Goal: Task Accomplishment & Management: Manage account settings

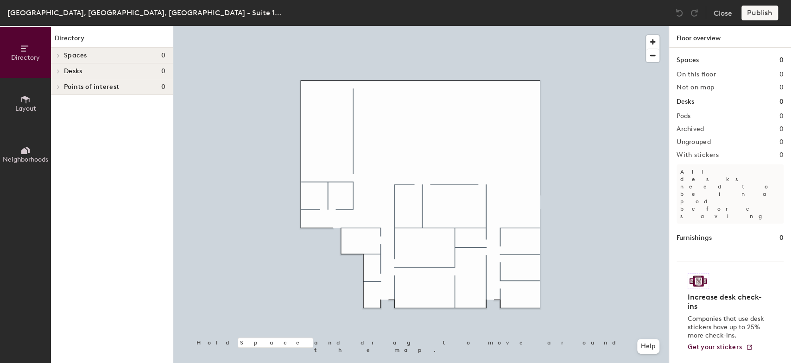
click at [17, 101] on button "Layout" at bounding box center [25, 103] width 51 height 51
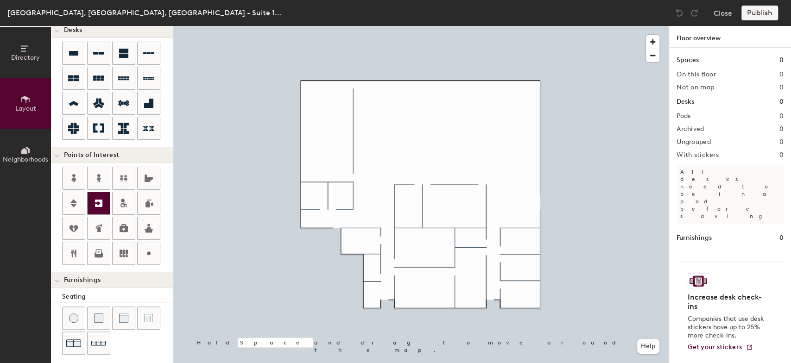
scroll to position [154, 0]
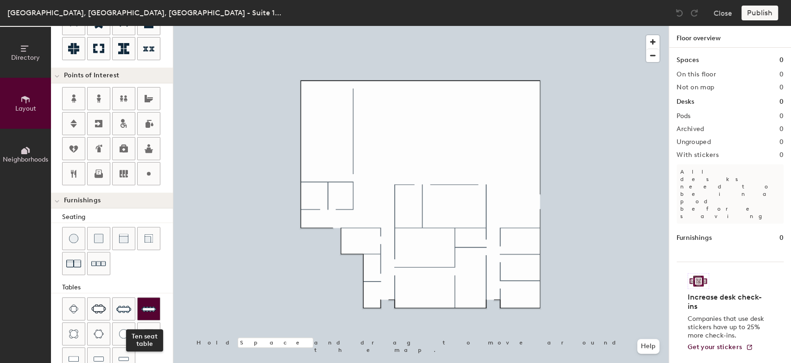
click at [148, 304] on img at bounding box center [148, 309] width 15 height 15
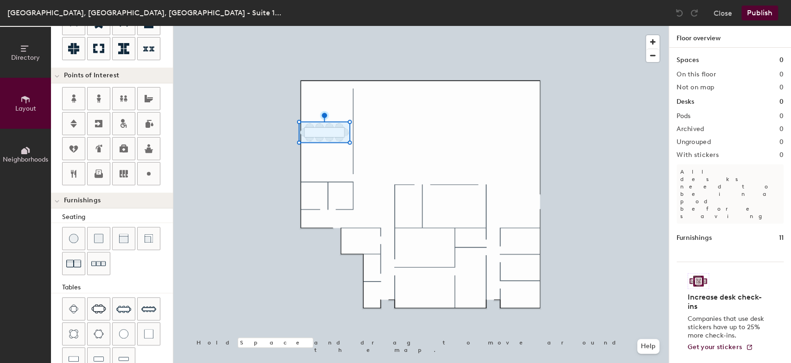
click at [323, 26] on div at bounding box center [420, 26] width 495 height 0
click at [677, 10] on img at bounding box center [678, 12] width 9 height 9
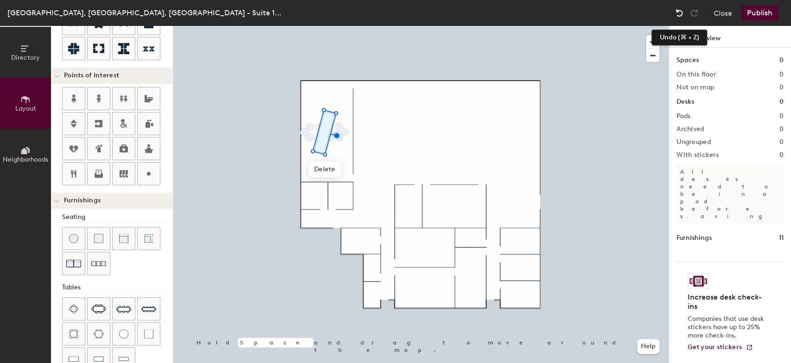
click at [680, 14] on img at bounding box center [678, 12] width 9 height 9
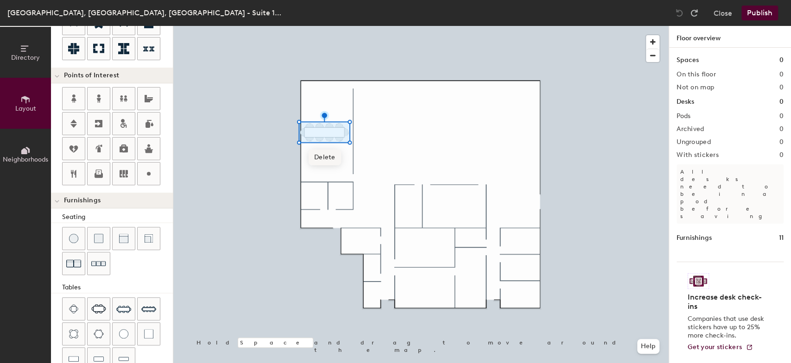
click at [328, 158] on span "Delete" at bounding box center [324, 158] width 32 height 16
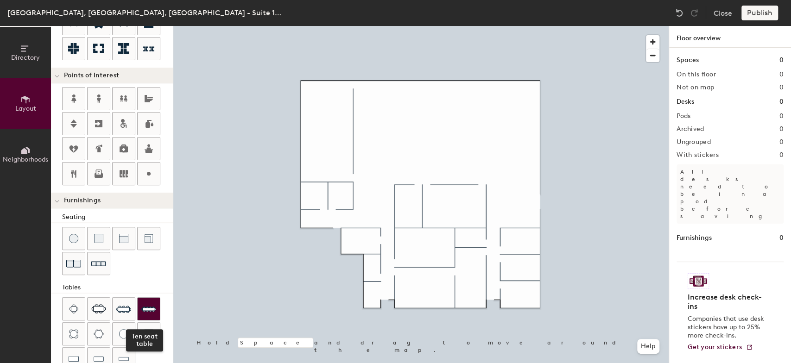
click at [148, 304] on img at bounding box center [148, 309] width 15 height 15
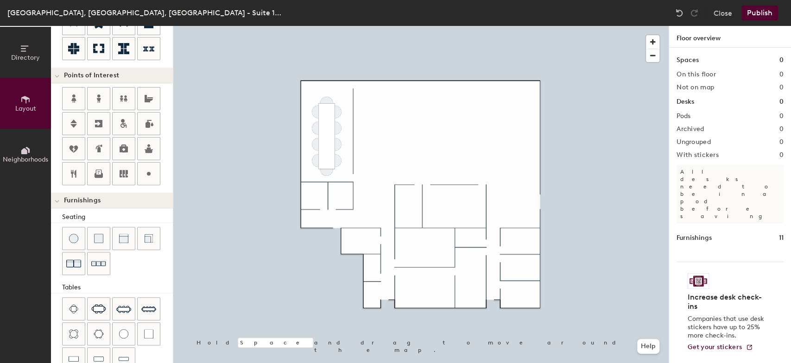
click at [758, 9] on button "Publish" at bounding box center [759, 13] width 37 height 15
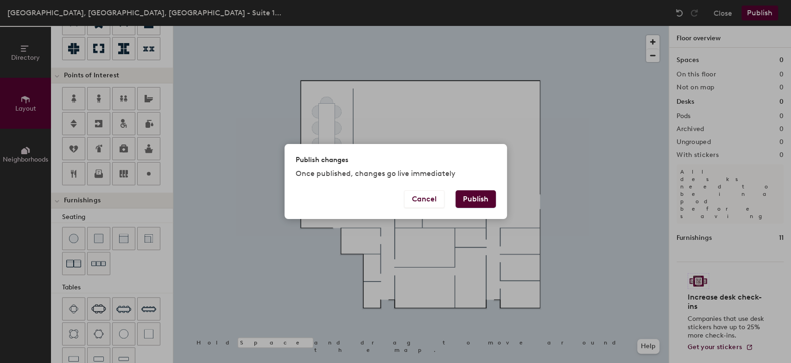
click at [483, 199] on button "Publish" at bounding box center [475, 199] width 40 height 18
type input "20"
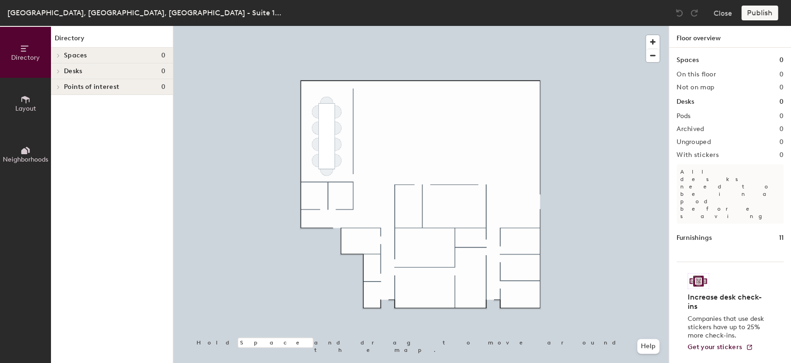
click at [120, 86] on h4 "Points of interest 0" at bounding box center [114, 86] width 101 height 7
click at [59, 85] on div at bounding box center [57, 86] width 12 height 15
click at [24, 100] on icon at bounding box center [25, 99] width 10 height 10
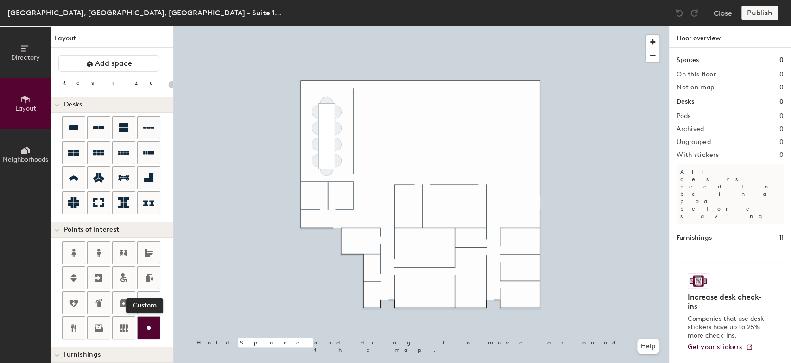
click at [152, 329] on icon at bounding box center [148, 327] width 11 height 11
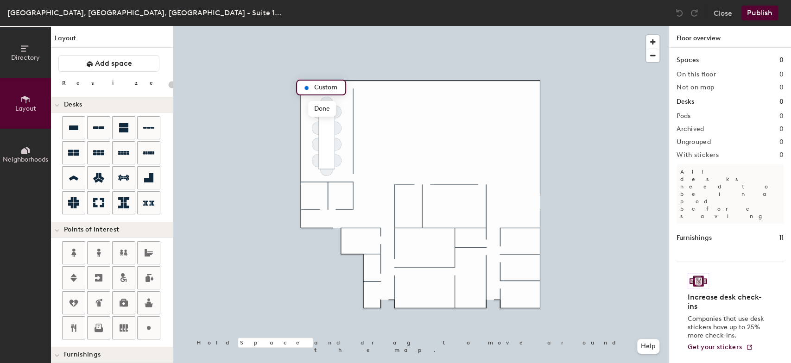
type input "20"
type input "Board Room"
click at [326, 106] on span "Done" at bounding box center [327, 109] width 27 height 16
click at [73, 176] on icon at bounding box center [73, 178] width 9 height 5
type input "100"
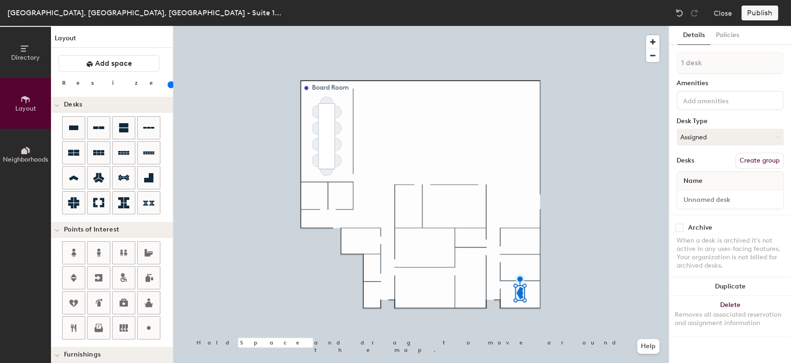
click at [770, 160] on button "Create group" at bounding box center [759, 161] width 48 height 16
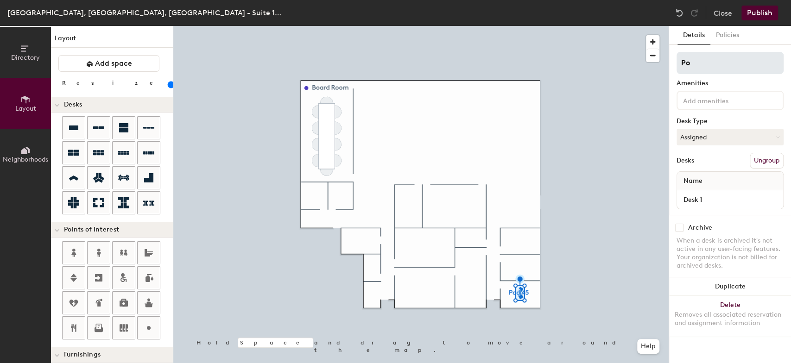
type input "P"
type input "Office 1"
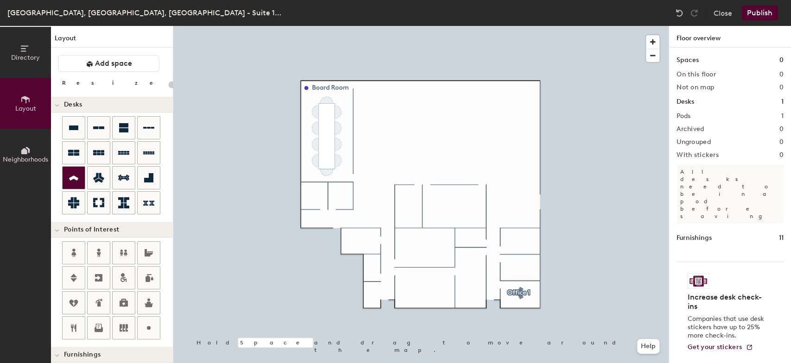
click at [73, 178] on icon at bounding box center [73, 178] width 9 height 5
type input "100"
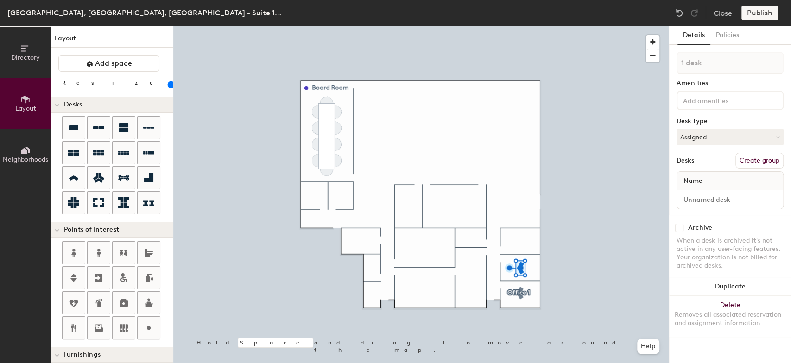
click at [770, 156] on button "Create group" at bounding box center [759, 161] width 48 height 16
drag, startPoint x: 711, startPoint y: 63, endPoint x: 652, endPoint y: 61, distance: 58.9
click at [652, 61] on div "Directory Layout Neighborhoods Layout Add space Resize Desks Points of Interest…" at bounding box center [395, 194] width 791 height 337
type input "Office 2"
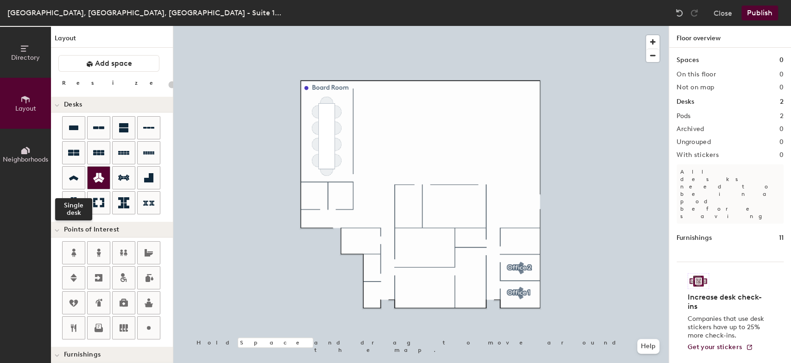
drag, startPoint x: 71, startPoint y: 176, endPoint x: 101, endPoint y: 181, distance: 30.4
click at [72, 176] on icon at bounding box center [73, 178] width 9 height 5
type input "100"
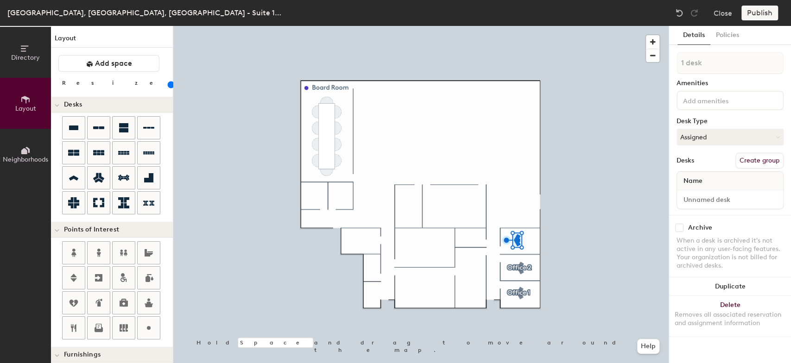
click at [760, 158] on button "Create group" at bounding box center [759, 161] width 48 height 16
drag, startPoint x: 706, startPoint y: 58, endPoint x: 658, endPoint y: 56, distance: 48.2
click at [658, 56] on div "Directory Layout Neighborhoods Layout Add space Resize Desks Points of Interest…" at bounding box center [395, 194] width 791 height 337
type input "Office 3"
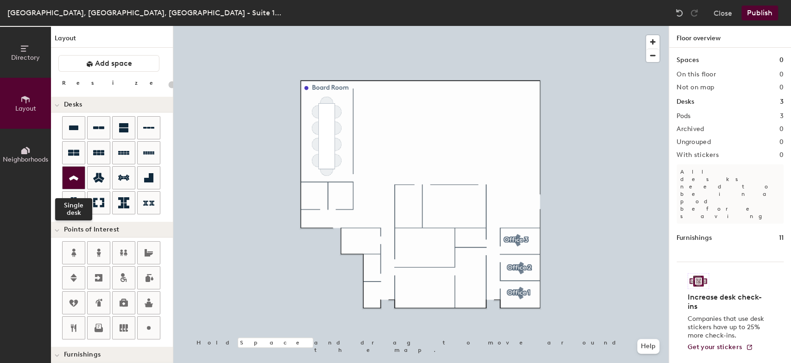
click at [75, 178] on icon at bounding box center [73, 178] width 9 height 5
type input "100"
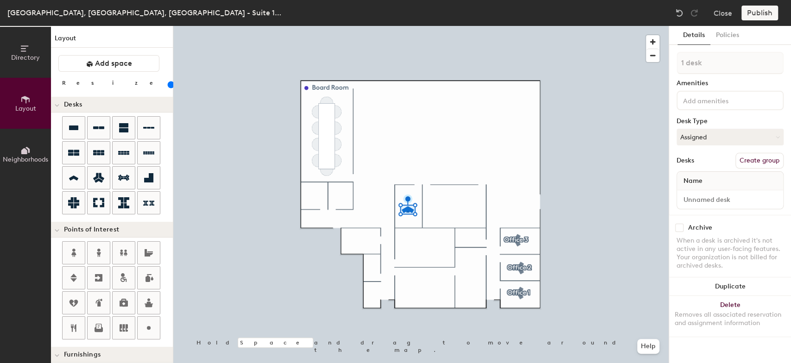
click at [768, 157] on button "Create group" at bounding box center [759, 161] width 48 height 16
drag, startPoint x: 714, startPoint y: 59, endPoint x: 652, endPoint y: 54, distance: 62.2
click at [652, 54] on div "Directory Layout Neighborhoods Layout Add space Resize Desks Points of Interest…" at bounding box center [395, 194] width 791 height 337
type input "Office 4"
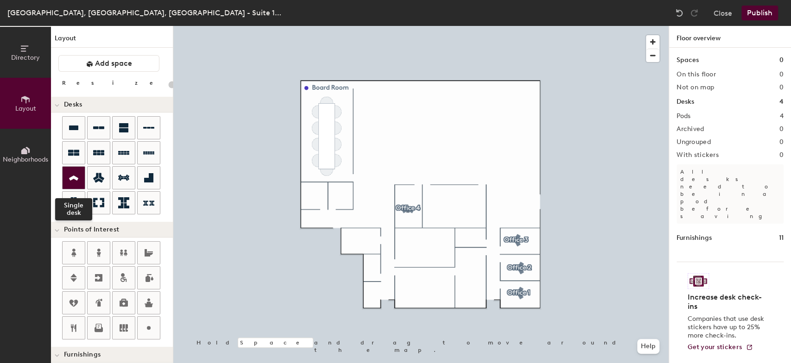
click at [78, 174] on icon at bounding box center [73, 178] width 11 height 11
type input "100"
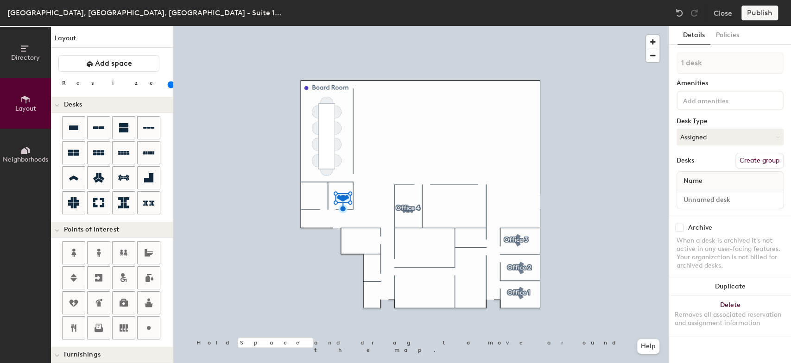
click at [766, 160] on button "Create group" at bounding box center [759, 161] width 48 height 16
click at [644, 57] on div "Directory Layout Neighborhoods Layout Add space Resize Desks Points of Interest…" at bounding box center [395, 194] width 791 height 337
type input "Office 5"
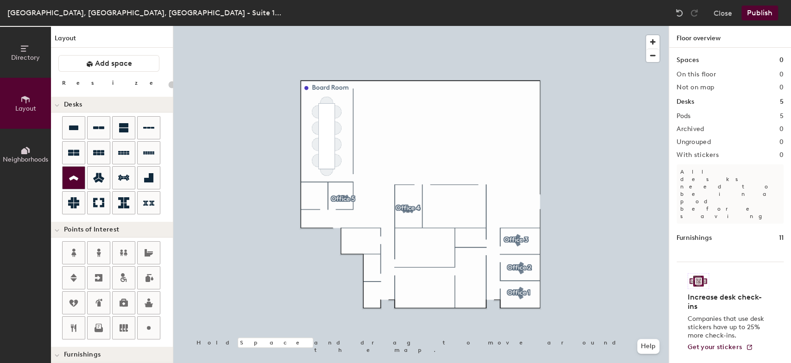
click at [69, 176] on icon at bounding box center [73, 178] width 11 height 11
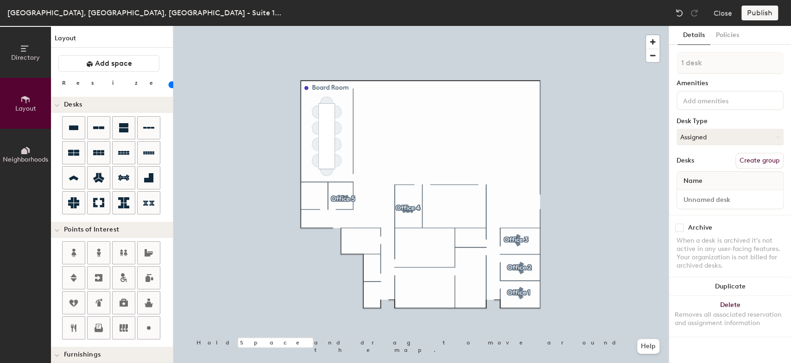
type input "100"
click at [761, 155] on button "Create group" at bounding box center [759, 161] width 48 height 16
drag, startPoint x: 696, startPoint y: 58, endPoint x: 669, endPoint y: 55, distance: 26.6
click at [669, 55] on div "Details Policies Pod 50 Amenities Desk Type Assigned Desks Ungroup Name Desk 1 …" at bounding box center [730, 194] width 122 height 337
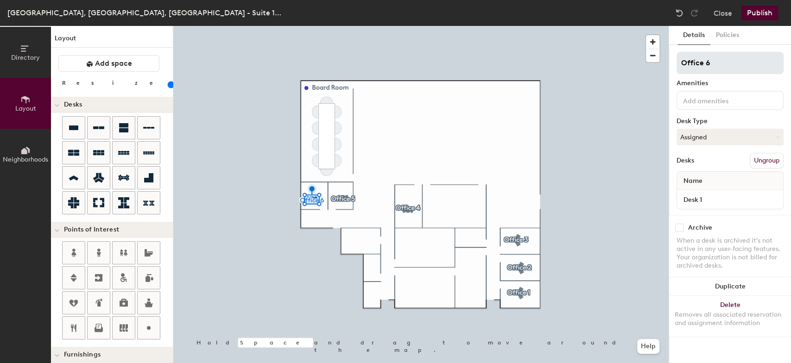
type input "Office 6"
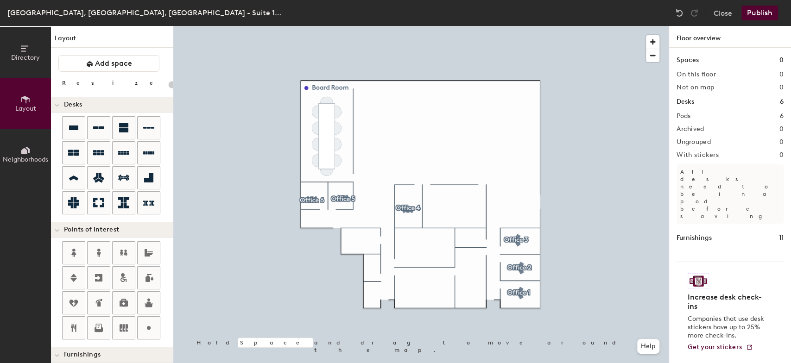
click at [770, 8] on button "Publish" at bounding box center [759, 13] width 37 height 15
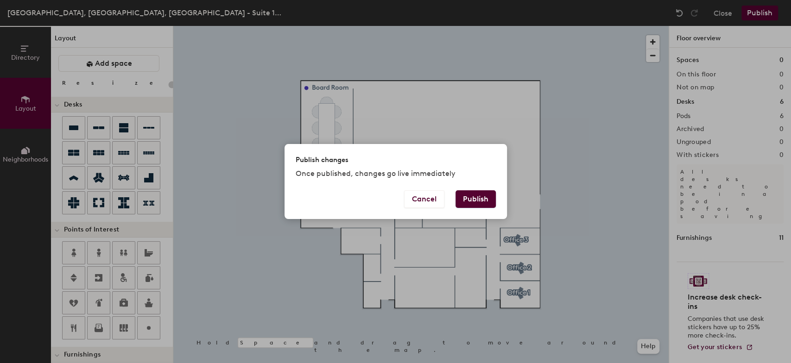
click at [480, 199] on button "Publish" at bounding box center [475, 199] width 40 height 18
type input "20"
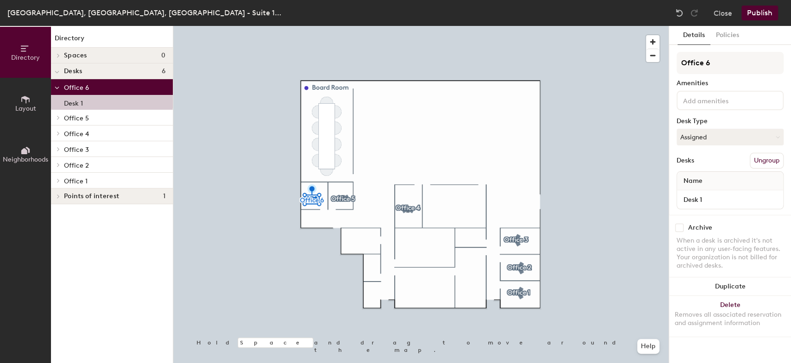
click at [681, 229] on input "checkbox" at bounding box center [679, 228] width 8 height 8
checkbox input "true"
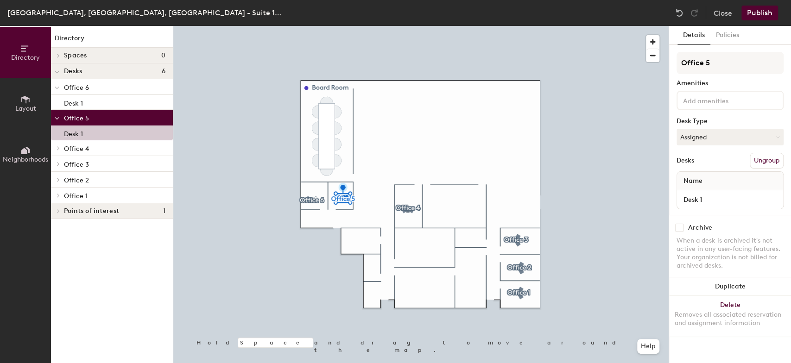
click at [682, 227] on input "checkbox" at bounding box center [679, 228] width 8 height 8
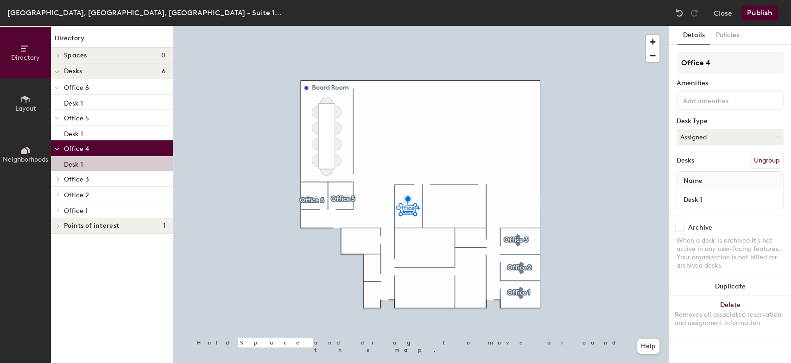
click at [679, 229] on input "checkbox" at bounding box center [679, 228] width 8 height 8
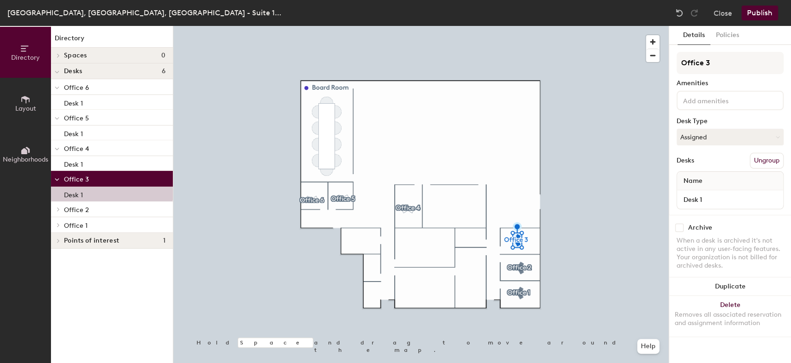
click at [680, 229] on input "checkbox" at bounding box center [679, 228] width 8 height 8
checkbox input "true"
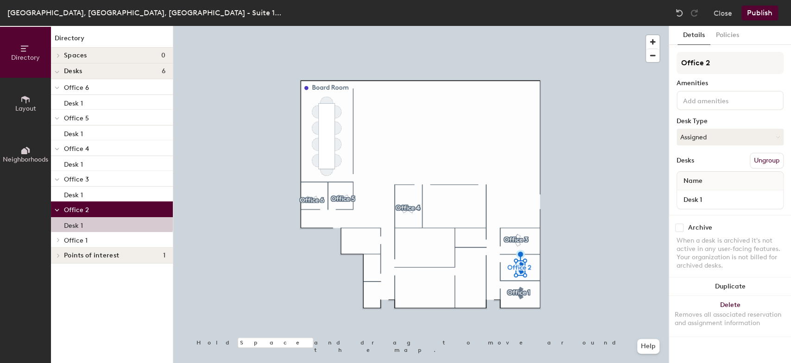
click at [680, 226] on input "checkbox" at bounding box center [679, 228] width 8 height 8
checkbox input "true"
click at [523, 26] on div at bounding box center [420, 26] width 495 height 0
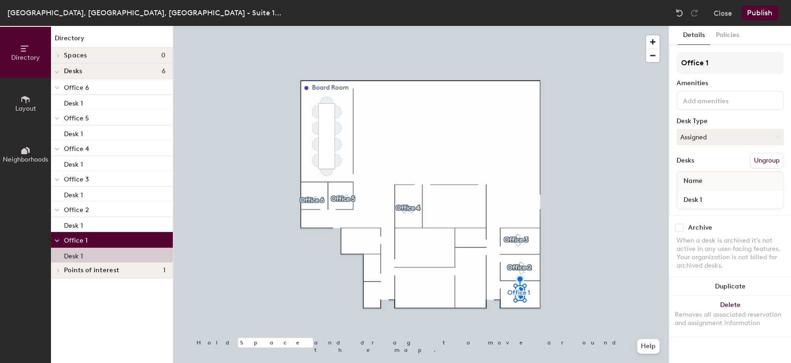
click at [678, 227] on input "checkbox" at bounding box center [679, 228] width 8 height 8
checkbox input "true"
click at [767, 10] on button "Publish" at bounding box center [759, 13] width 37 height 15
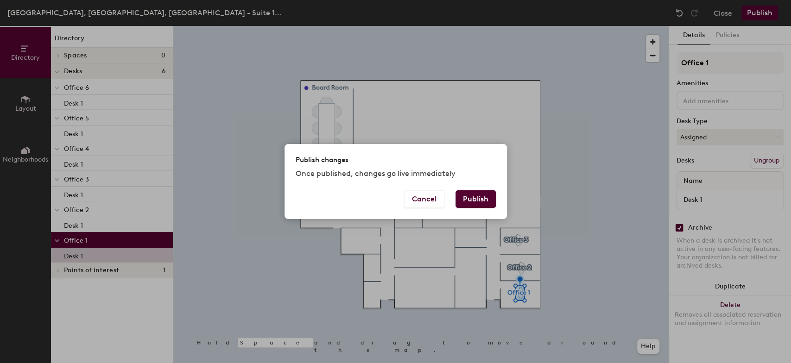
click at [474, 198] on button "Publish" at bounding box center [475, 199] width 40 height 18
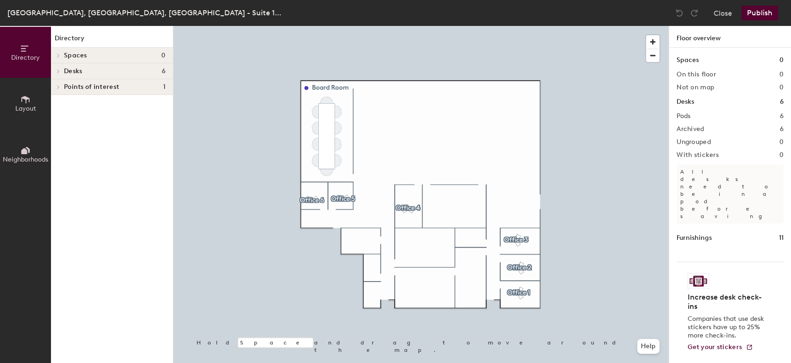
click at [23, 97] on icon at bounding box center [25, 99] width 8 height 7
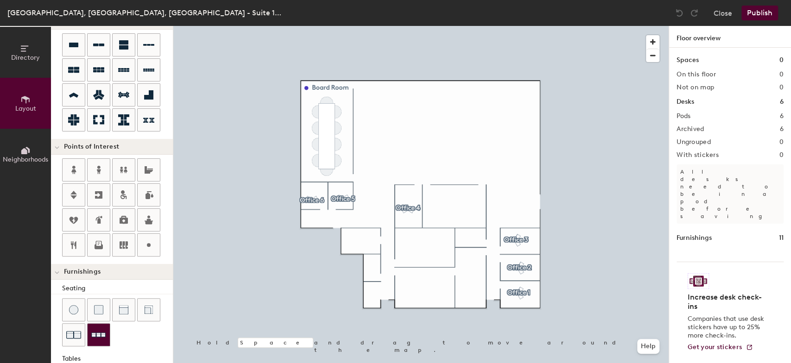
scroll to position [154, 0]
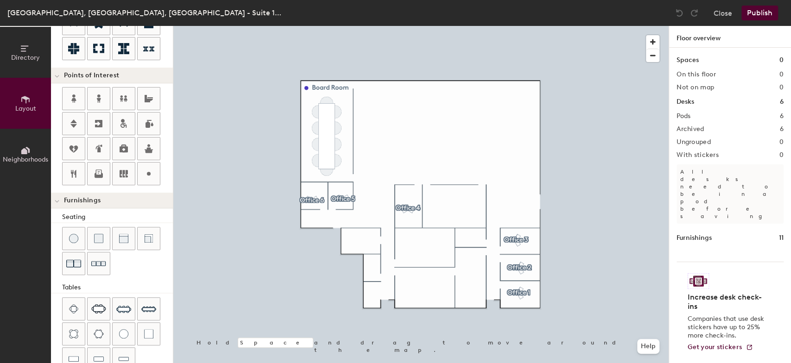
drag, startPoint x: 152, startPoint y: 149, endPoint x: 170, endPoint y: 147, distance: 18.6
click at [153, 148] on icon at bounding box center [148, 148] width 11 height 11
click at [510, 217] on span "Done" at bounding box center [510, 216] width 27 height 16
click at [644, 26] on div at bounding box center [420, 26] width 495 height 0
drag, startPoint x: 117, startPoint y: 306, endPoint x: 148, endPoint y: 299, distance: 32.2
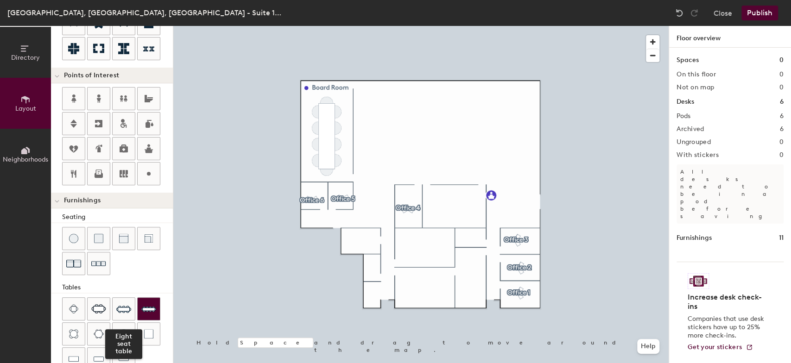
click at [119, 305] on img at bounding box center [123, 309] width 15 height 15
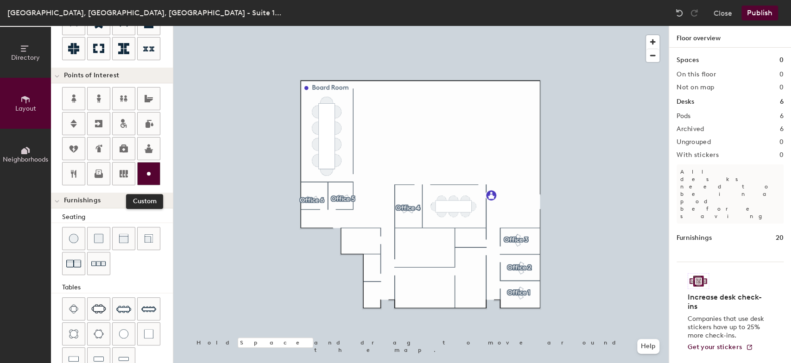
click at [149, 166] on div at bounding box center [149, 174] width 22 height 22
type input "20"
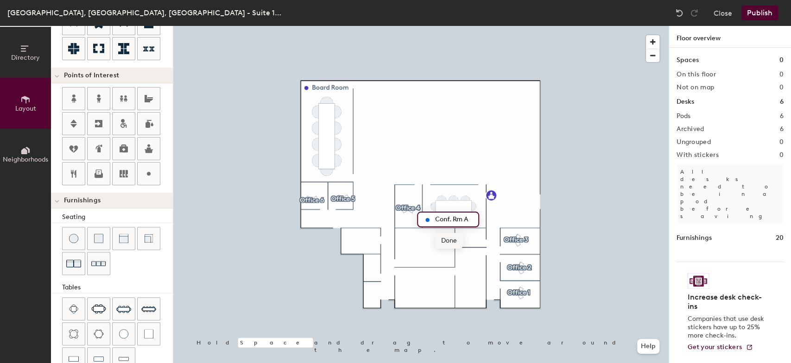
type input "Conf. Rm A"
click at [443, 243] on span "Done" at bounding box center [448, 241] width 27 height 16
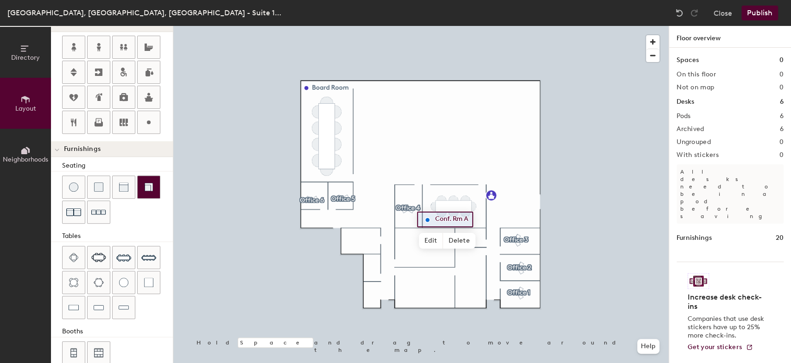
scroll to position [220, 0]
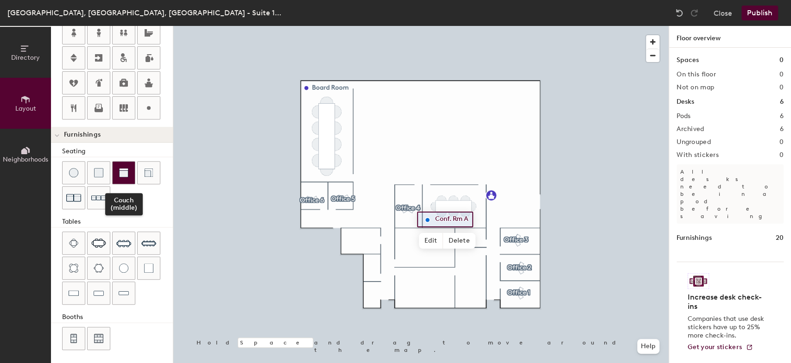
click at [127, 170] on img at bounding box center [123, 172] width 9 height 9
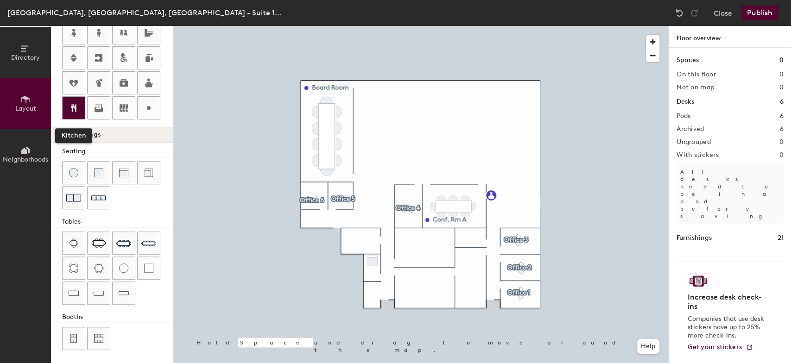
click at [75, 105] on icon at bounding box center [74, 108] width 6 height 8
type input "20"
type input "Pantry"
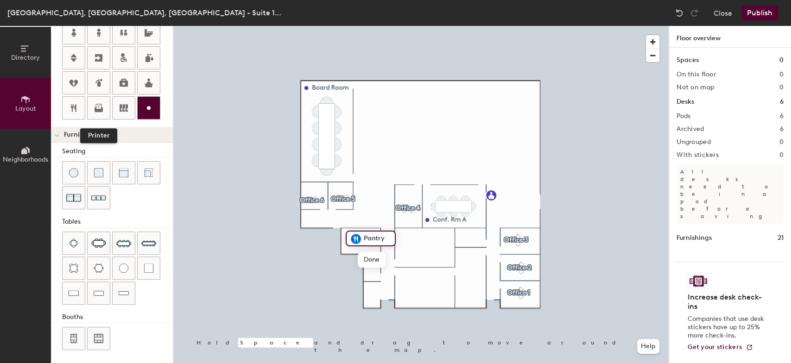
drag, startPoint x: 103, startPoint y: 106, endPoint x: 151, endPoint y: 108, distance: 47.8
click at [104, 106] on icon at bounding box center [98, 107] width 11 height 11
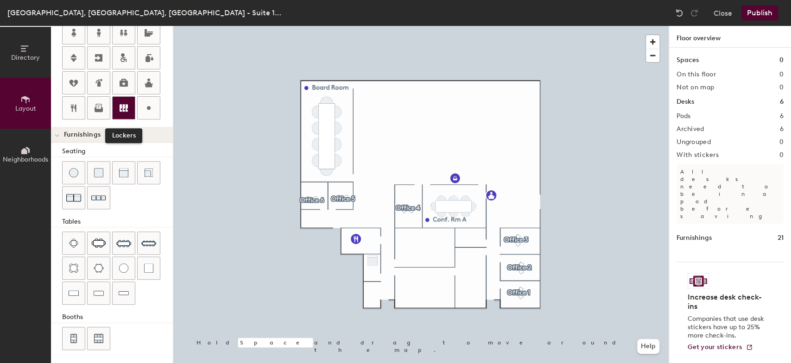
click at [128, 105] on icon at bounding box center [123, 107] width 11 height 11
click at [154, 103] on div at bounding box center [149, 108] width 22 height 22
type input "20"
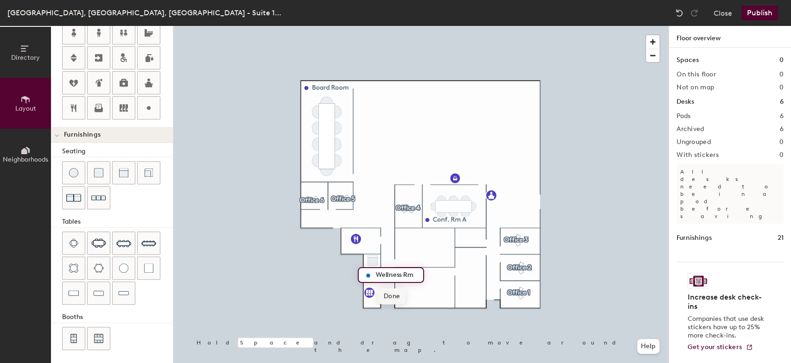
type input "Wellness Rm"
click at [393, 296] on span "Done" at bounding box center [391, 297] width 27 height 16
click at [148, 108] on circle at bounding box center [149, 108] width 4 height 4
type input "20"
type input "Phone Rm"
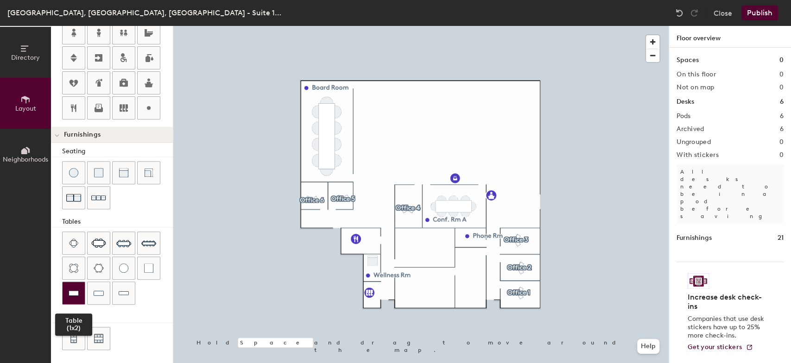
click at [74, 291] on img at bounding box center [74, 293] width 10 height 9
click at [73, 289] on img at bounding box center [74, 293] width 10 height 9
click at [768, 14] on button "Publish" at bounding box center [759, 13] width 37 height 15
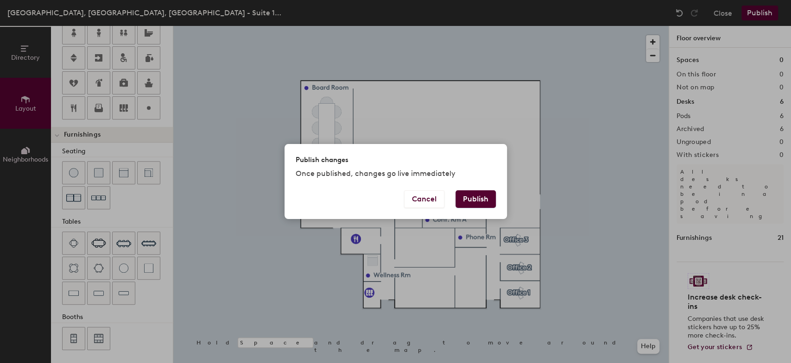
click at [474, 201] on button "Publish" at bounding box center [475, 199] width 40 height 18
type input "20"
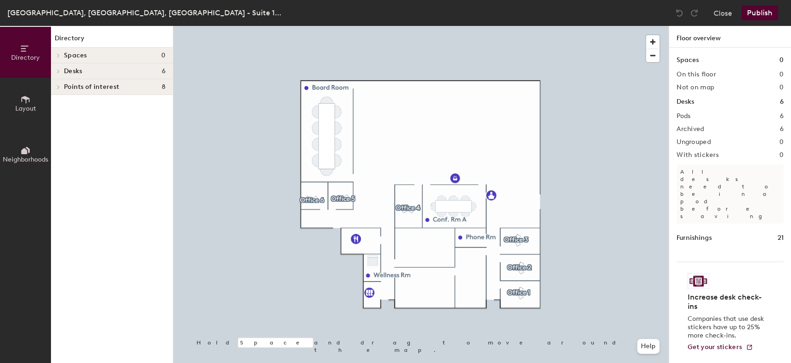
click at [24, 103] on icon at bounding box center [25, 99] width 10 height 10
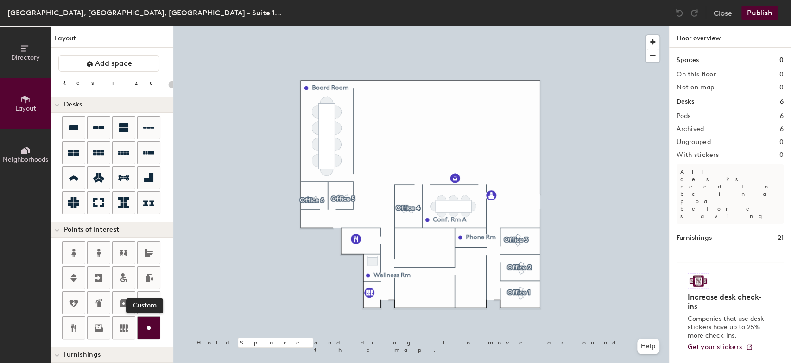
click at [145, 329] on icon at bounding box center [148, 327] width 11 height 11
type input "20"
type input "IT RM"
click at [415, 264] on span "Done" at bounding box center [415, 262] width 27 height 16
click at [148, 328] on circle at bounding box center [149, 328] width 4 height 4
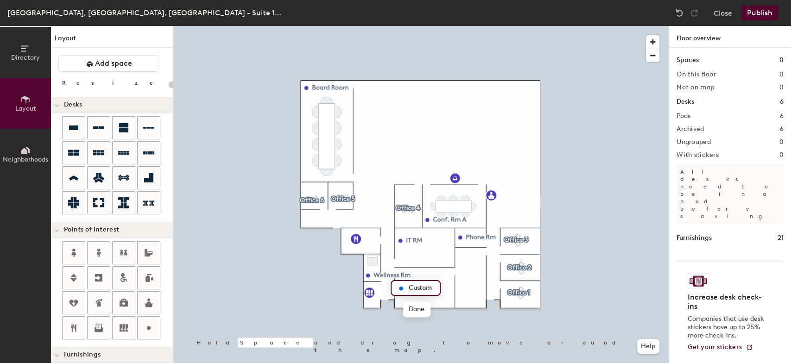
type input "20"
drag, startPoint x: 406, startPoint y: 292, endPoint x: 428, endPoint y: 292, distance: 22.7
click at [428, 292] on input "Mailroom" at bounding box center [422, 288] width 33 height 13
type input "Mailroom"
click at [423, 308] on span "Done" at bounding box center [417, 310] width 27 height 16
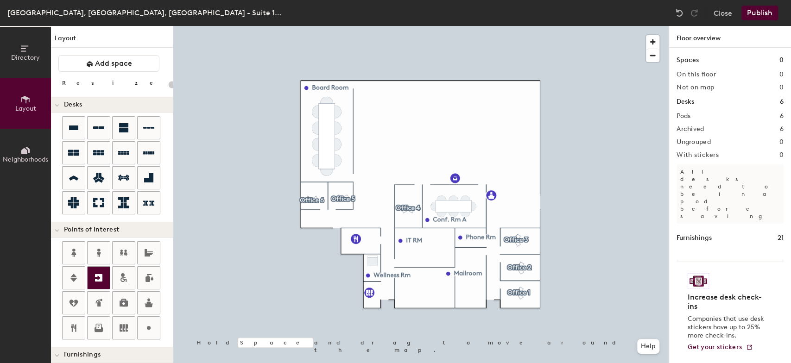
click at [101, 274] on icon at bounding box center [98, 277] width 7 height 7
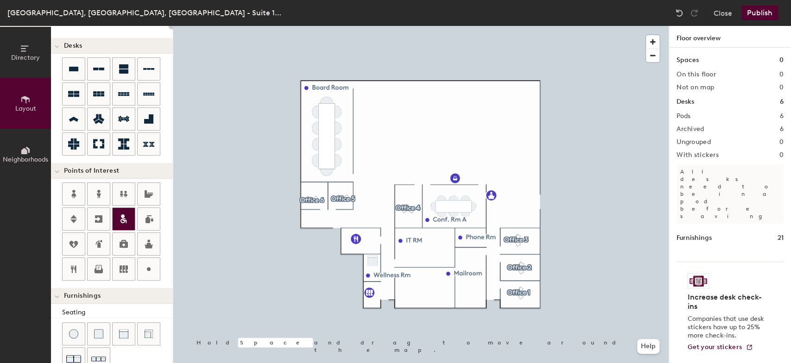
scroll to position [14, 0]
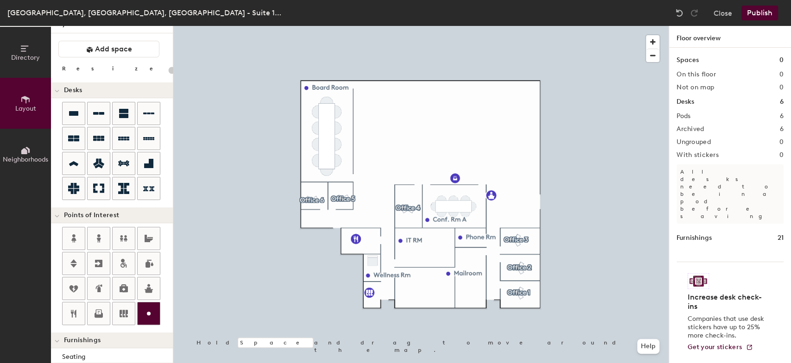
click at [148, 310] on icon at bounding box center [148, 313] width 11 height 11
type input "20"
type input "Entrance"
click at [552, 221] on span "Done" at bounding box center [552, 223] width 27 height 16
click at [153, 310] on icon at bounding box center [148, 313] width 11 height 11
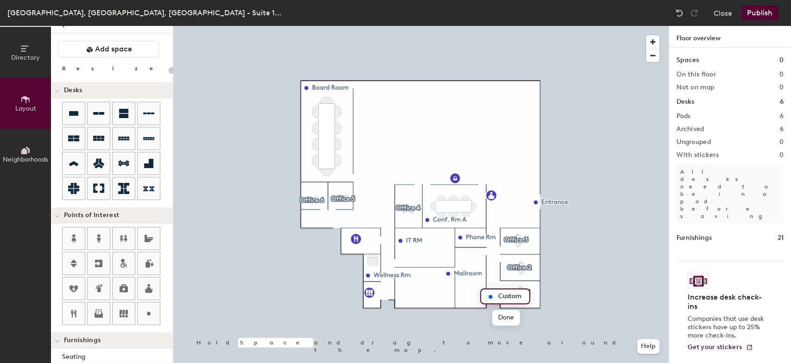
type input "20"
type input "Entrance"
click at [507, 316] on span "Done" at bounding box center [507, 318] width 27 height 16
click at [159, 314] on div at bounding box center [149, 313] width 22 height 22
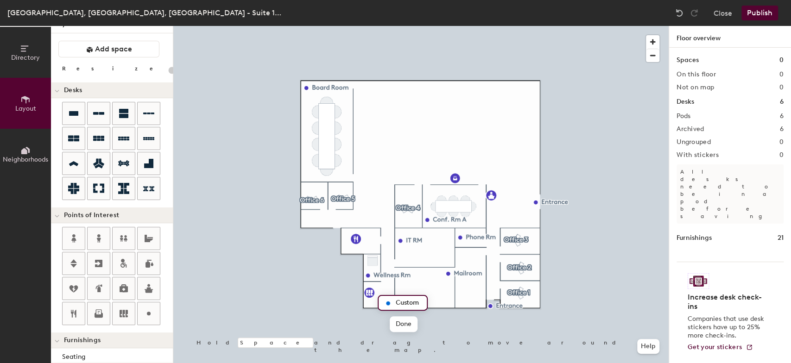
type input "20"
type input "Entrance"
click at [405, 321] on span "Done" at bounding box center [404, 324] width 27 height 16
click at [767, 11] on button "Publish" at bounding box center [759, 13] width 37 height 15
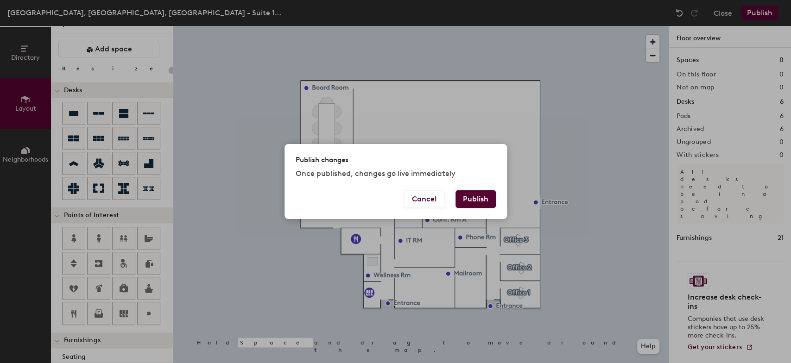
click at [466, 203] on button "Publish" at bounding box center [475, 199] width 40 height 18
type input "20"
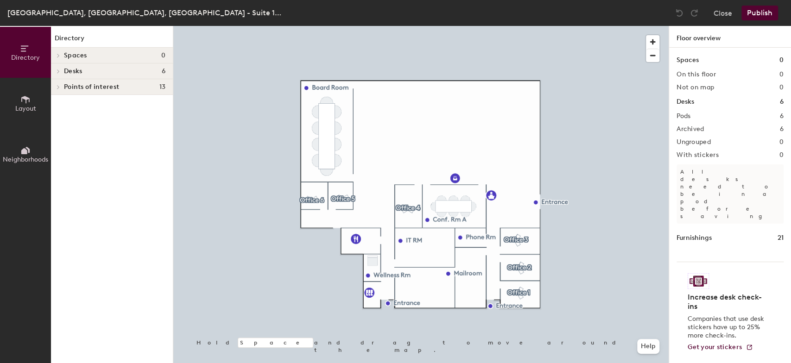
click at [28, 101] on icon at bounding box center [25, 99] width 10 height 10
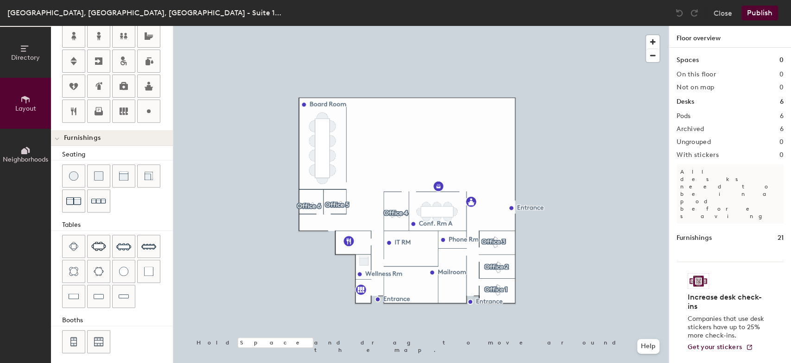
scroll to position [220, 0]
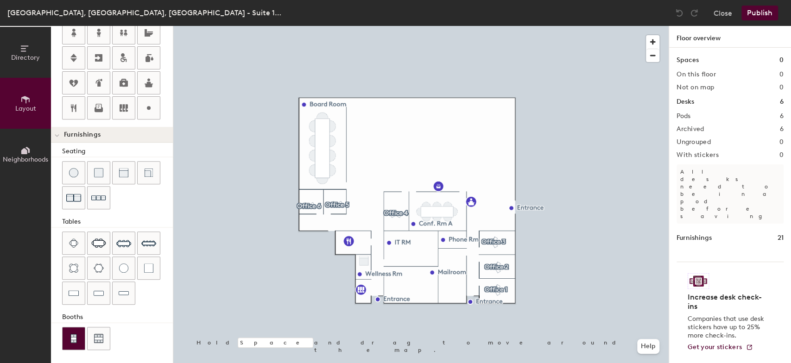
click at [74, 338] on img at bounding box center [73, 338] width 8 height 9
click at [99, 338] on img at bounding box center [98, 338] width 9 height 9
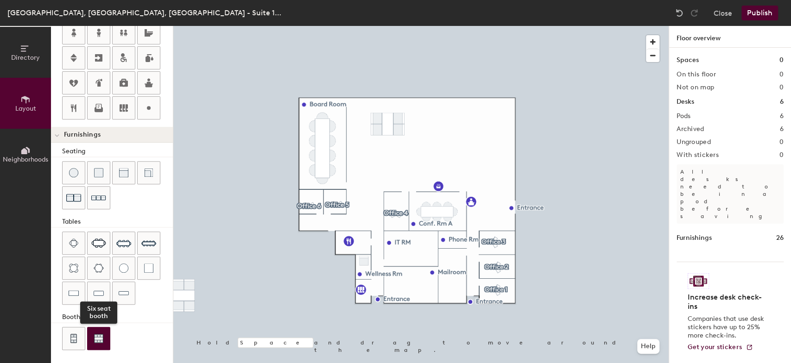
click at [95, 334] on img at bounding box center [98, 338] width 9 height 9
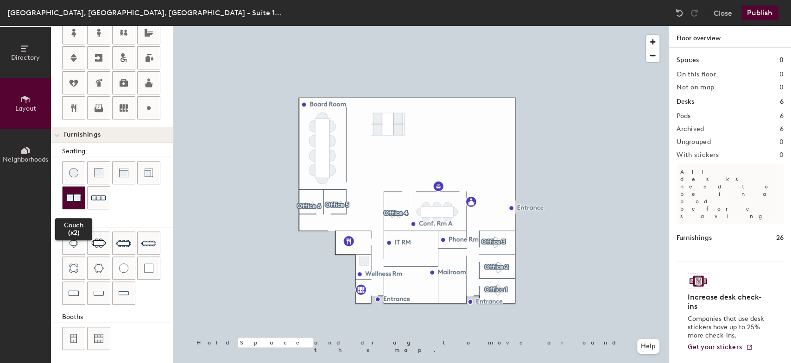
click at [74, 195] on img at bounding box center [73, 197] width 15 height 15
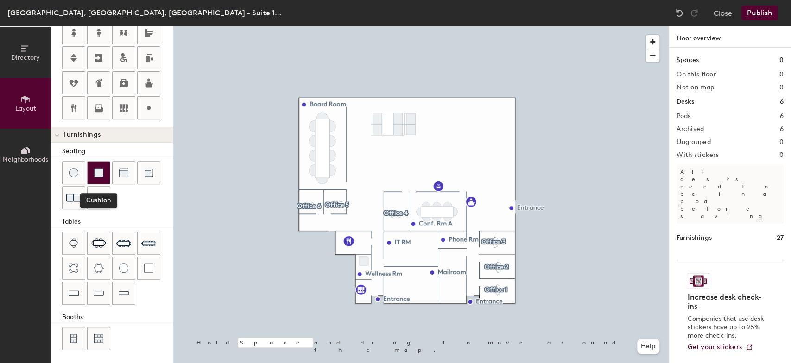
click at [100, 173] on img at bounding box center [98, 172] width 9 height 9
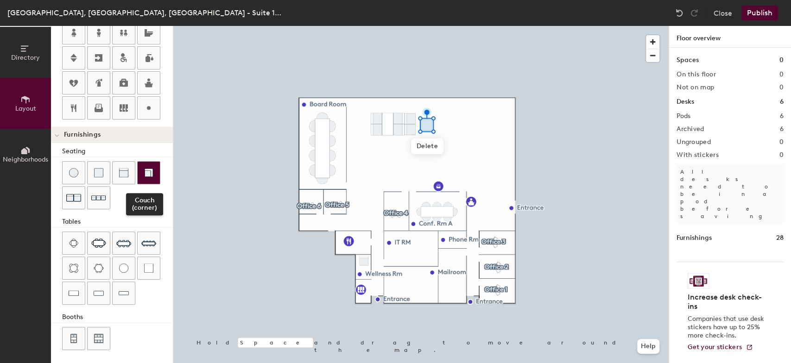
click at [145, 170] on img at bounding box center [148, 172] width 9 height 9
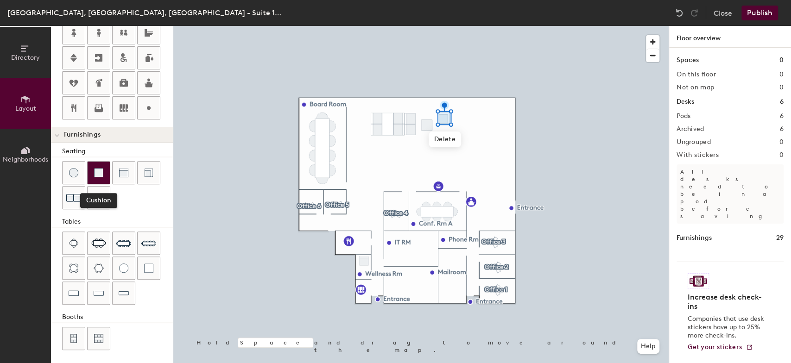
click at [102, 173] on img at bounding box center [98, 172] width 9 height 9
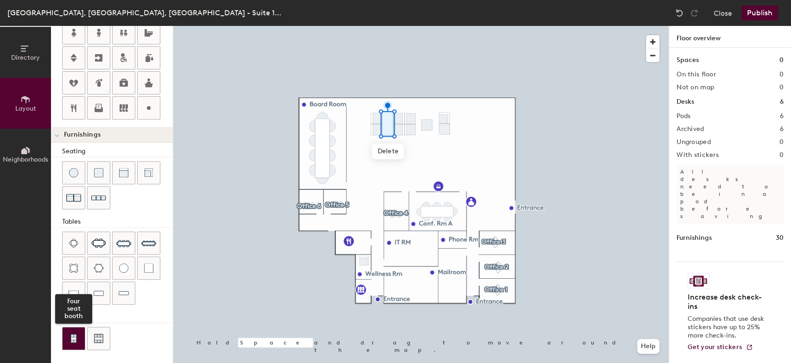
click at [74, 335] on img at bounding box center [73, 338] width 8 height 9
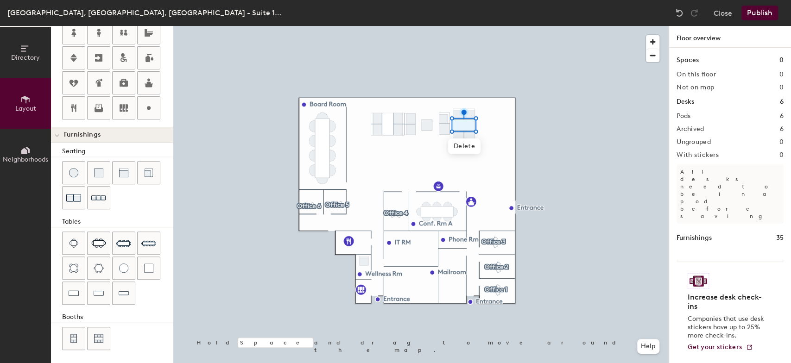
click at [669, 149] on div "Spaces 0 On this floor 0 Not on map 0 Desks 6 Pods 6 Archived 6 Ungrouped 0 Wit…" at bounding box center [730, 216] width 122 height 337
click at [589, 26] on div at bounding box center [420, 26] width 495 height 0
click at [676, 13] on img at bounding box center [678, 12] width 9 height 9
click at [677, 12] on img at bounding box center [678, 12] width 9 height 9
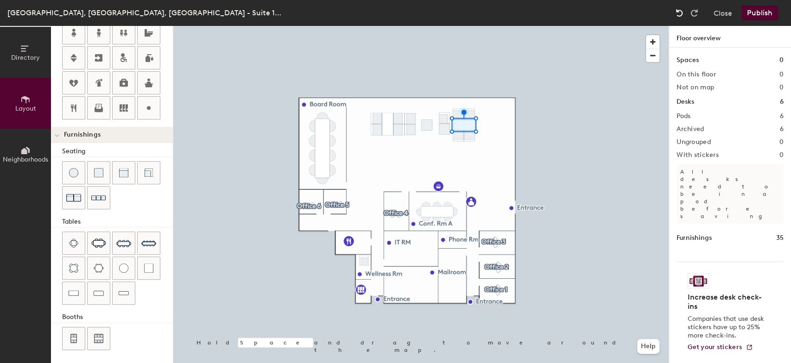
click at [677, 12] on img at bounding box center [678, 12] width 9 height 9
drag, startPoint x: 148, startPoint y: 105, endPoint x: 170, endPoint y: 105, distance: 21.8
click at [149, 105] on icon at bounding box center [148, 107] width 11 height 11
type input "20"
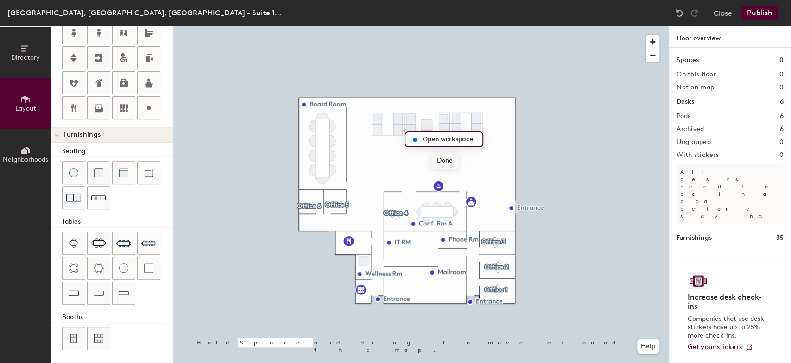
type input "Open workspace"
click at [443, 162] on span "Done" at bounding box center [444, 161] width 27 height 16
click at [775, 12] on button "Publish" at bounding box center [759, 13] width 37 height 15
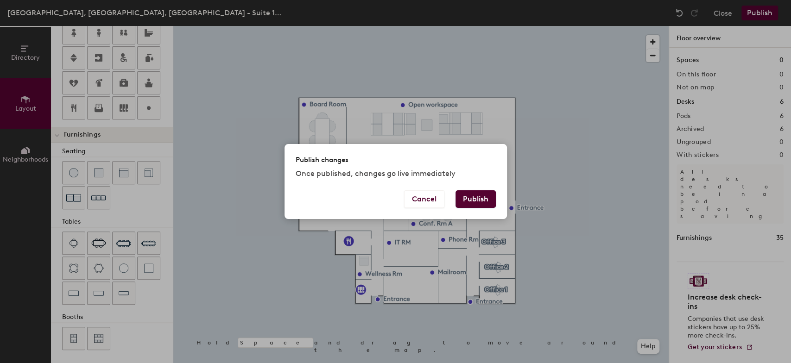
click at [474, 199] on button "Publish" at bounding box center [475, 199] width 40 height 18
type input "20"
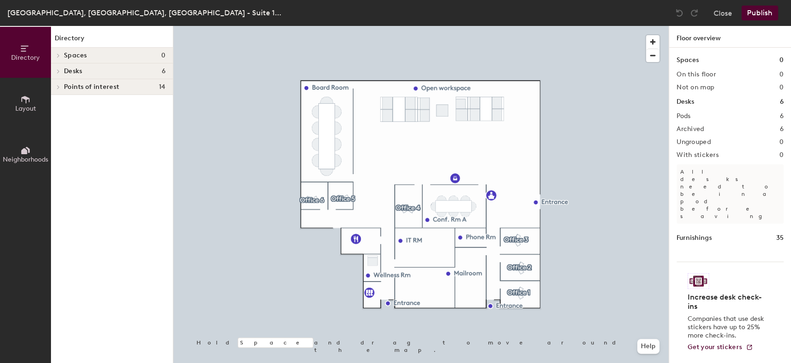
click at [21, 99] on icon at bounding box center [25, 99] width 8 height 7
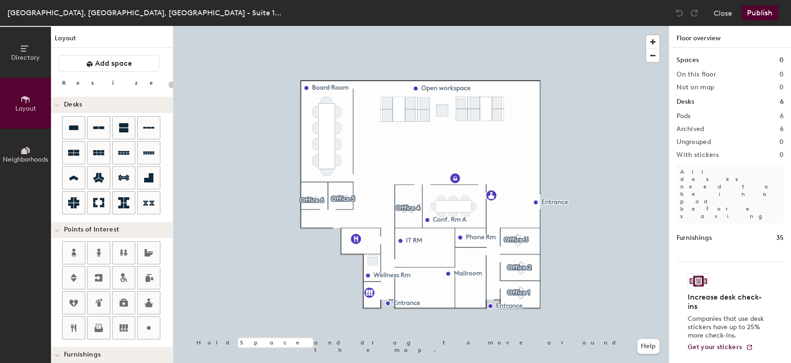
click at [763, 10] on button "Publish" at bounding box center [759, 13] width 37 height 15
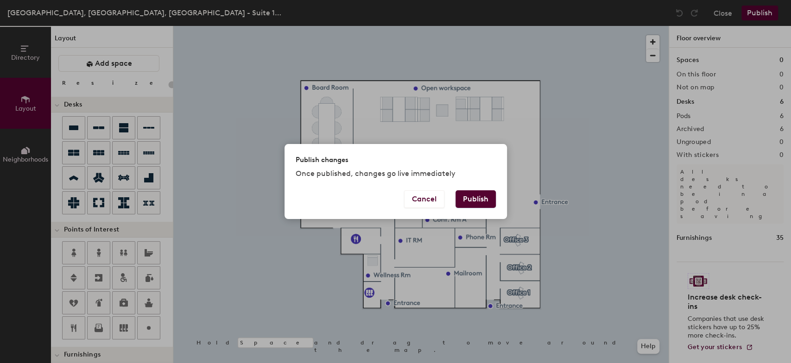
click at [482, 197] on button "Publish" at bounding box center [475, 199] width 40 height 18
type input "20"
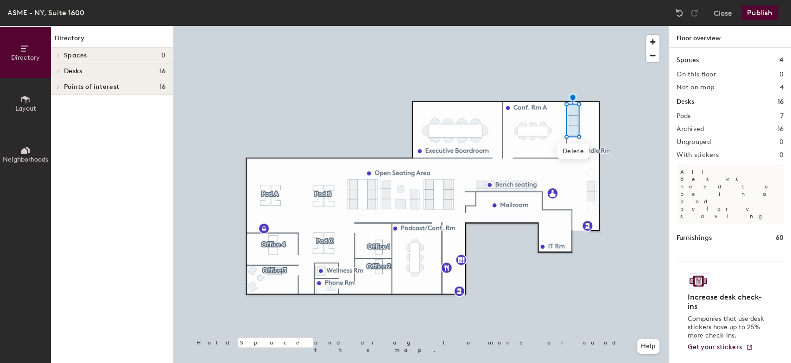
click at [28, 99] on icon at bounding box center [25, 99] width 10 height 10
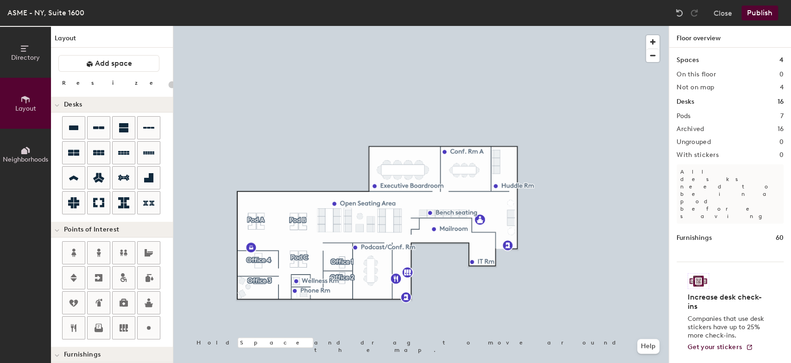
click at [710, 9] on div "Close Publish" at bounding box center [728, 13] width 112 height 15
click at [720, 11] on button "Close" at bounding box center [722, 13] width 19 height 15
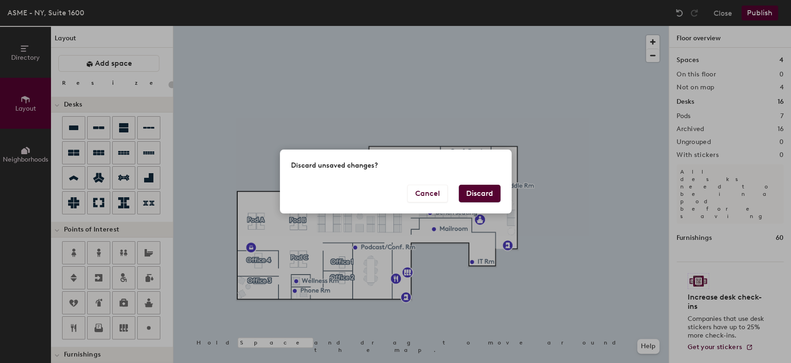
click at [473, 196] on button "Discard" at bounding box center [480, 194] width 42 height 18
type input "20"
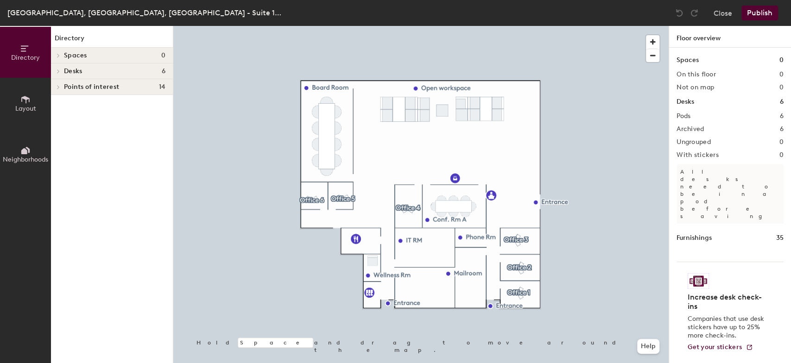
click at [22, 98] on icon at bounding box center [25, 99] width 8 height 7
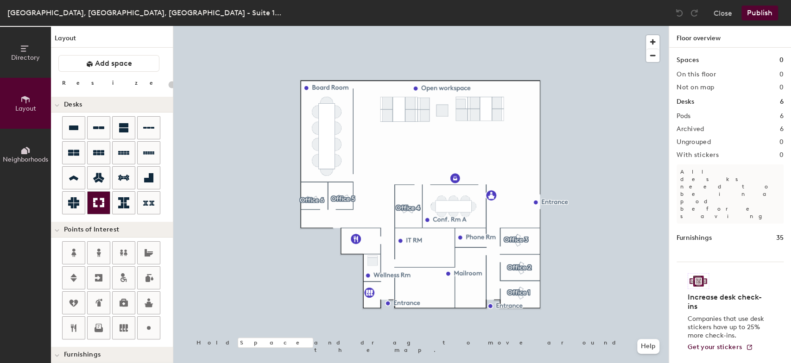
click at [99, 201] on icon at bounding box center [98, 202] width 11 height 11
type input "100"
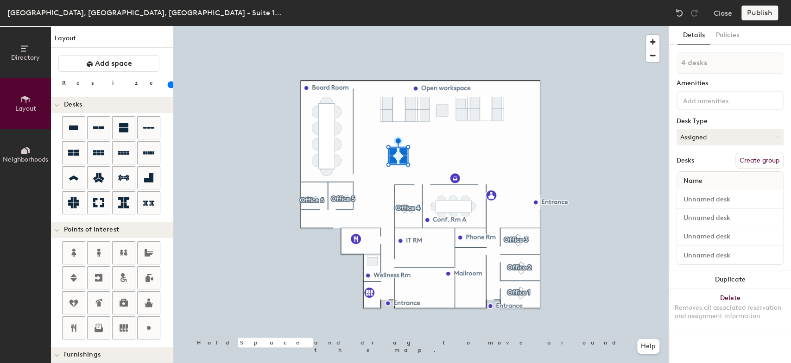
click at [759, 160] on button "Create group" at bounding box center [759, 161] width 48 height 16
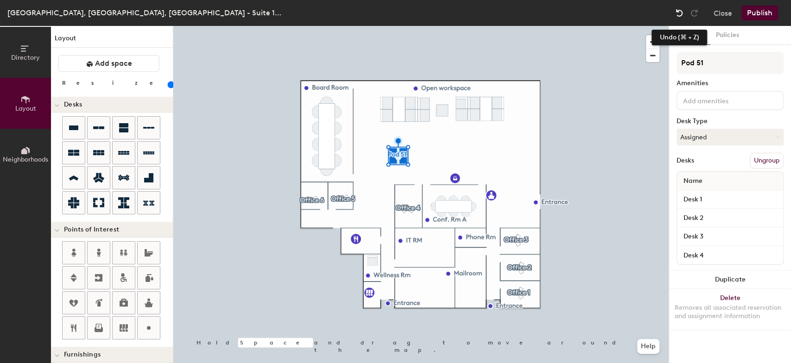
click at [677, 8] on img at bounding box center [678, 12] width 9 height 9
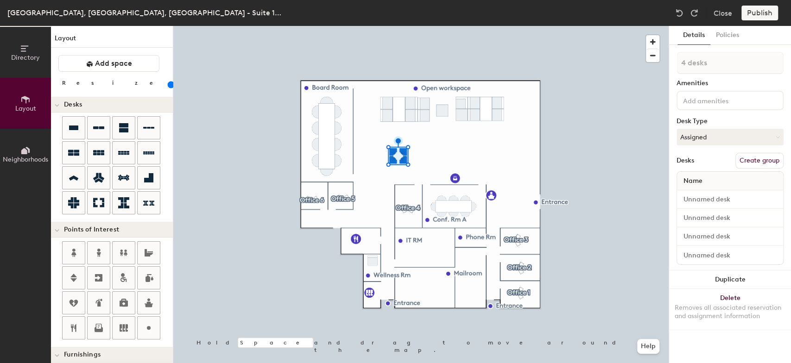
type input "1 desk"
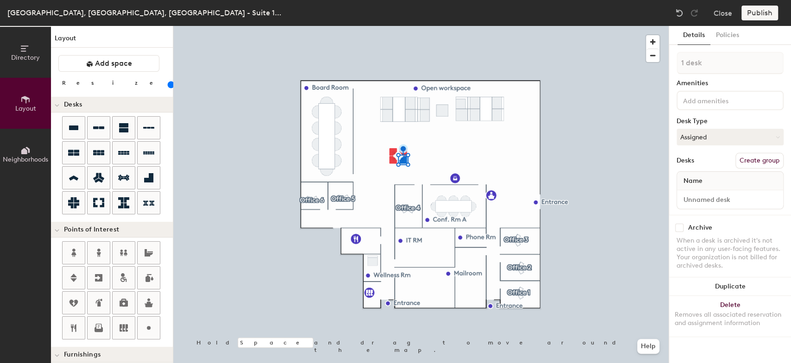
click at [761, 158] on button "Create group" at bounding box center [759, 161] width 48 height 16
type input "P"
type input "Desk 10"
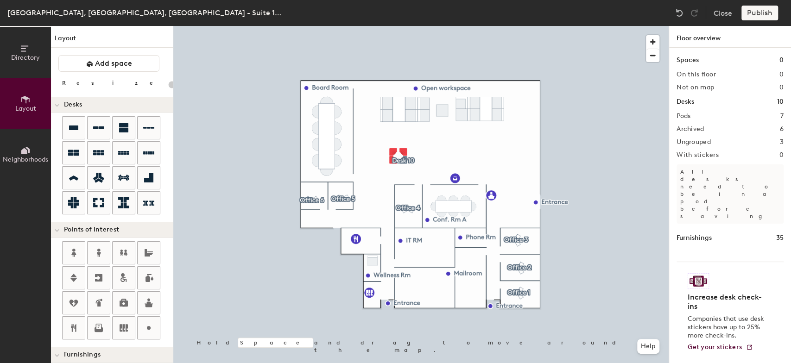
type input "100"
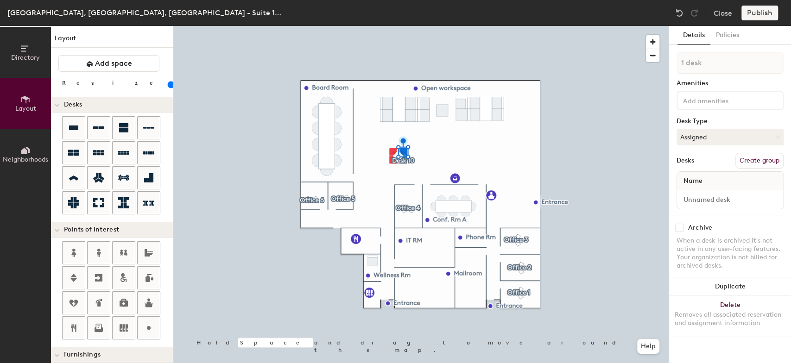
click at [758, 162] on button "Create group" at bounding box center [759, 161] width 48 height 16
drag, startPoint x: 716, startPoint y: 58, endPoint x: 659, endPoint y: 53, distance: 57.2
click at [659, 53] on div "Directory Layout Neighborhoods Layout Add space Resize Desks Points of Interest…" at bounding box center [395, 194] width 791 height 337
type input "Desk 9"
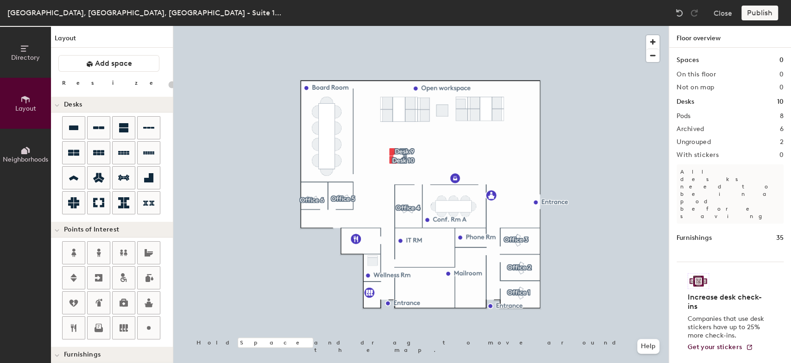
type input "100"
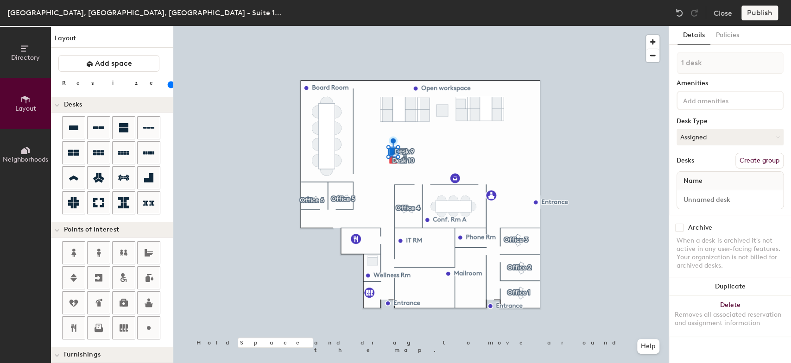
click at [762, 161] on button "Create group" at bounding box center [759, 161] width 48 height 16
type input "P"
type input "Desk 11"
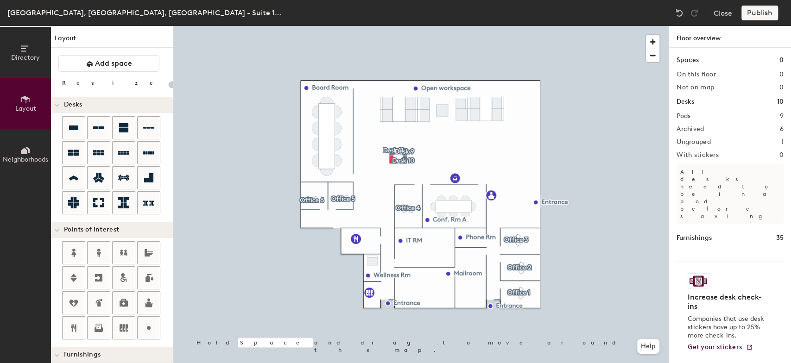
type input "100"
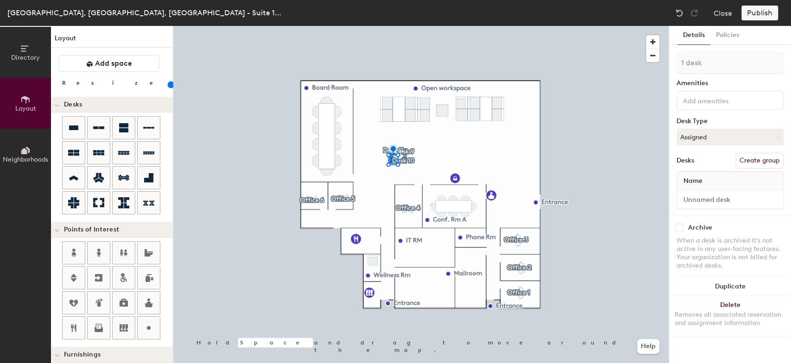
click at [772, 159] on button "Create group" at bounding box center [759, 161] width 48 height 16
drag, startPoint x: 710, startPoint y: 57, endPoint x: 656, endPoint y: 55, distance: 54.3
click at [656, 55] on div "Directory Layout Neighborhoods Layout Add space Resize Desks Points of Interest…" at bounding box center [395, 194] width 791 height 337
type input "Desk 12"
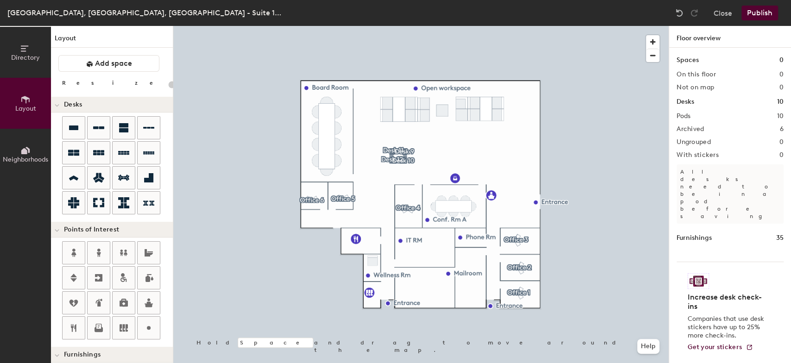
click at [759, 12] on button "Publish" at bounding box center [759, 13] width 37 height 15
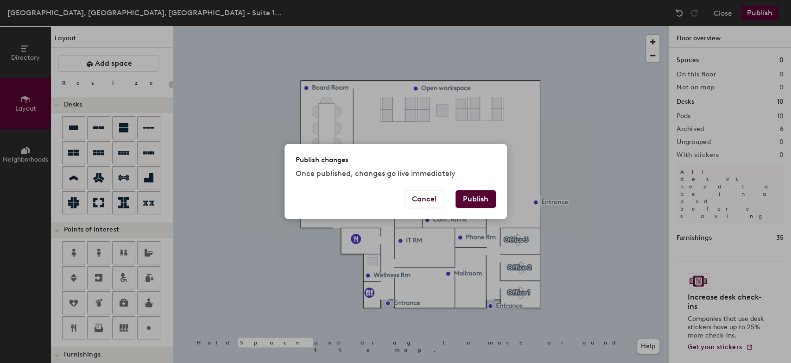
click at [480, 200] on button "Publish" at bounding box center [475, 199] width 40 height 18
type input "20"
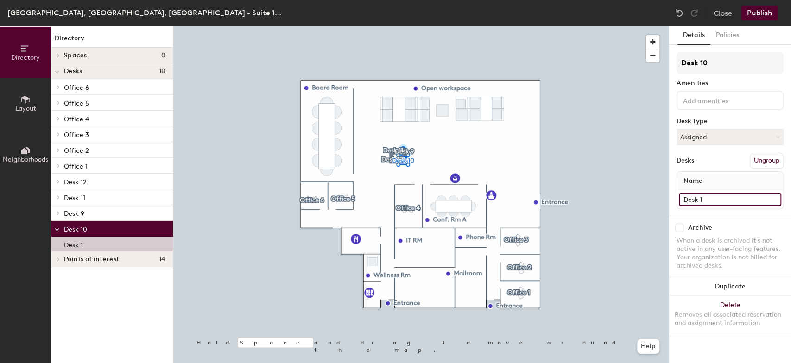
click at [775, 200] on input "Desk 1" at bounding box center [730, 199] width 102 height 13
click at [733, 199] on input "Desk 1" at bounding box center [730, 199] width 102 height 13
type input "D"
type input "10"
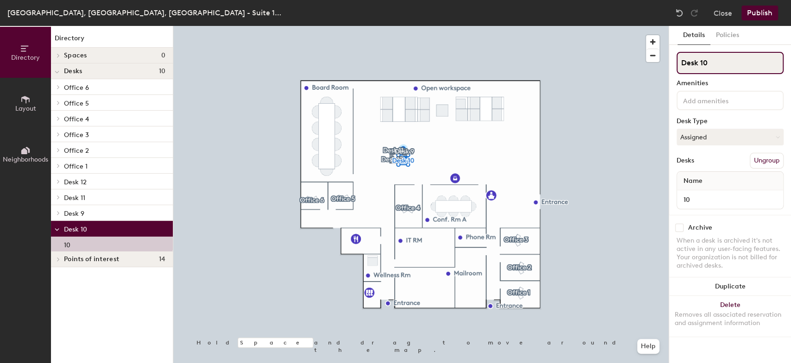
click at [717, 66] on input "Desk 10" at bounding box center [729, 63] width 107 height 22
type input "Desk"
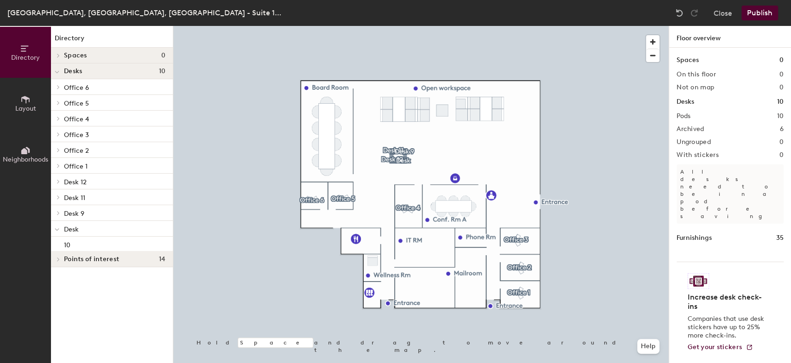
click at [760, 6] on button "Publish" at bounding box center [759, 13] width 37 height 15
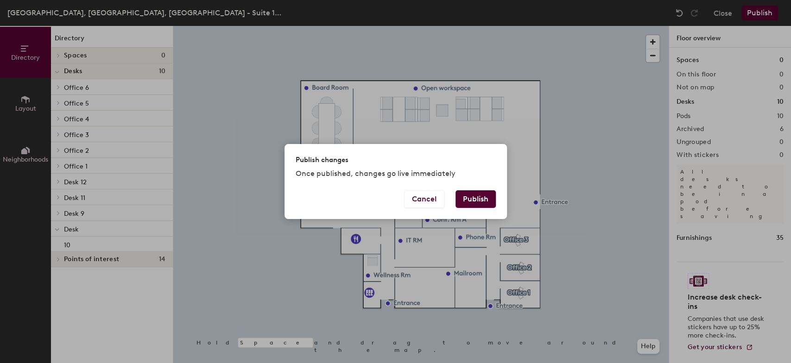
click at [474, 199] on button "Publish" at bounding box center [475, 199] width 40 height 18
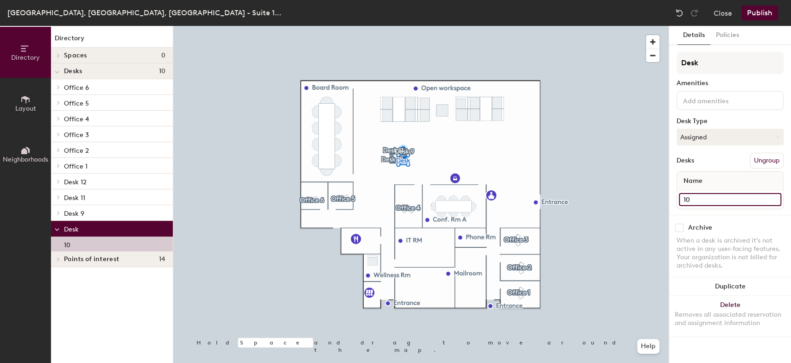
click at [693, 198] on input "10" at bounding box center [730, 199] width 102 height 13
type input "Desk"
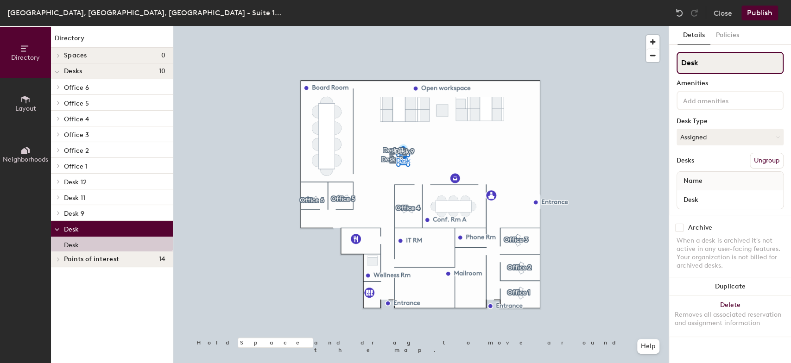
click at [712, 65] on input "Desk" at bounding box center [729, 63] width 107 height 22
drag, startPoint x: 712, startPoint y: 65, endPoint x: 669, endPoint y: 63, distance: 42.6
click at [669, 63] on div "Details Policies Desk Amenities Desk Type Assigned Desks Ungroup Name Desk Arch…" at bounding box center [730, 194] width 122 height 337
type input "10"
click at [763, 8] on button "Publish" at bounding box center [759, 13] width 37 height 15
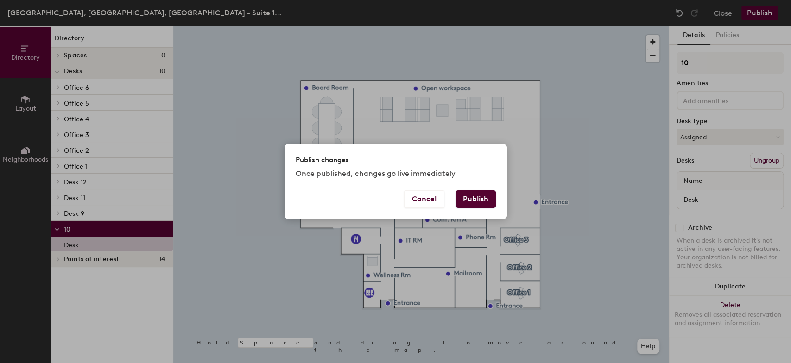
click at [477, 201] on button "Publish" at bounding box center [475, 199] width 40 height 18
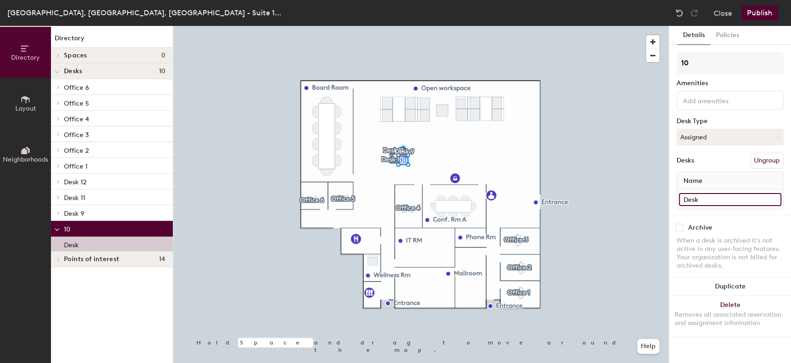
click at [715, 196] on input "Desk" at bounding box center [730, 199] width 102 height 13
type input "Desk 10"
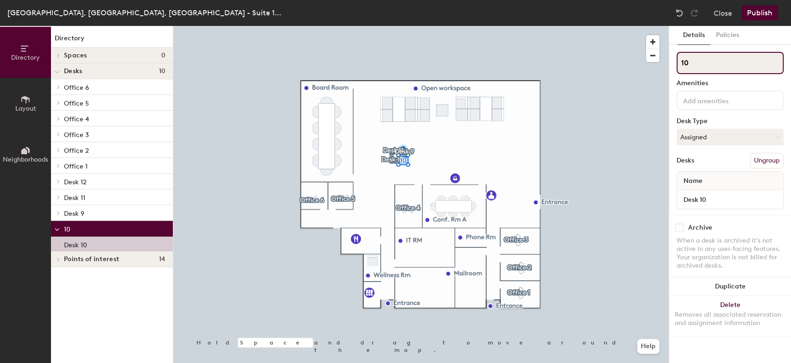
click at [694, 63] on input "10" at bounding box center [729, 63] width 107 height 22
type input "1"
click at [644, 63] on div "Directory Layout Neighborhoods Directory Spaces 0 Desks 10 Office 6 Desk 1 Offi…" at bounding box center [395, 194] width 791 height 337
type input "Desk 10"
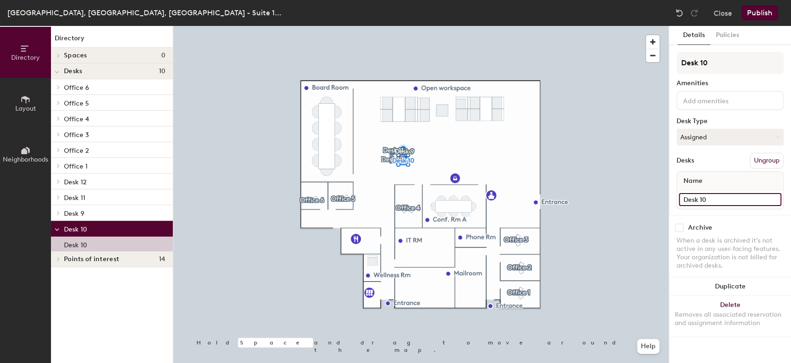
click at [771, 198] on input "Desk 10" at bounding box center [730, 199] width 102 height 13
click at [681, 229] on input "checkbox" at bounding box center [679, 228] width 8 height 8
checkbox input "true"
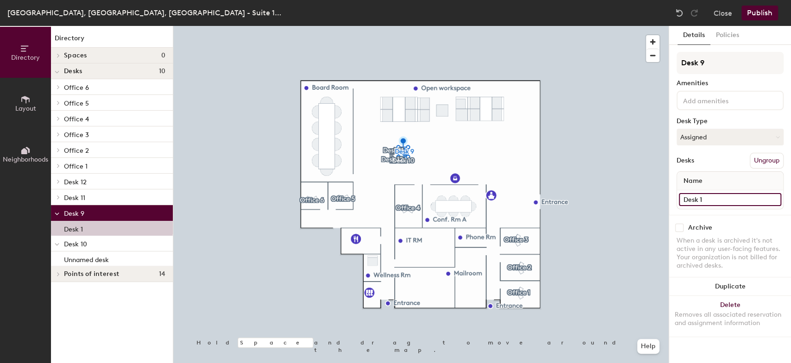
click at [707, 201] on input "Desk 1" at bounding box center [730, 199] width 102 height 13
click at [680, 229] on input "checkbox" at bounding box center [679, 228] width 8 height 8
checkbox input "false"
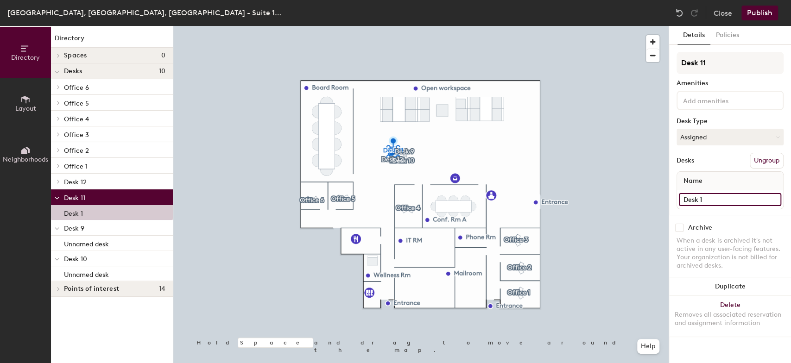
click at [707, 197] on input "Desk 1" at bounding box center [730, 199] width 102 height 13
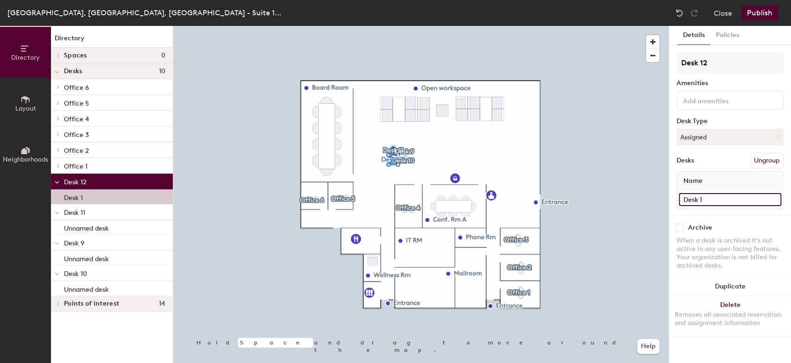
click at [708, 196] on input "Desk 1" at bounding box center [730, 199] width 102 height 13
click at [679, 229] on input "checkbox" at bounding box center [679, 228] width 8 height 8
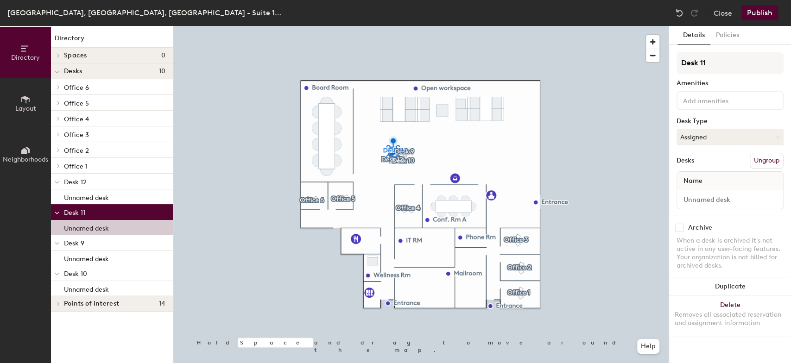
click at [680, 227] on input "checkbox" at bounding box center [679, 228] width 8 height 8
checkbox input "true"
click at [600, 26] on div at bounding box center [420, 26] width 495 height 0
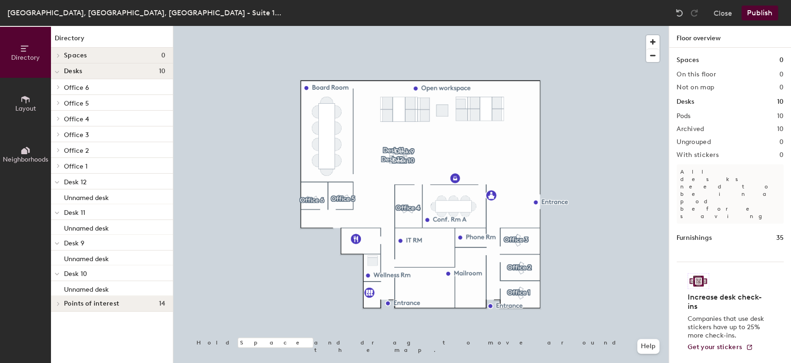
click at [27, 105] on span "Layout" at bounding box center [25, 109] width 21 height 8
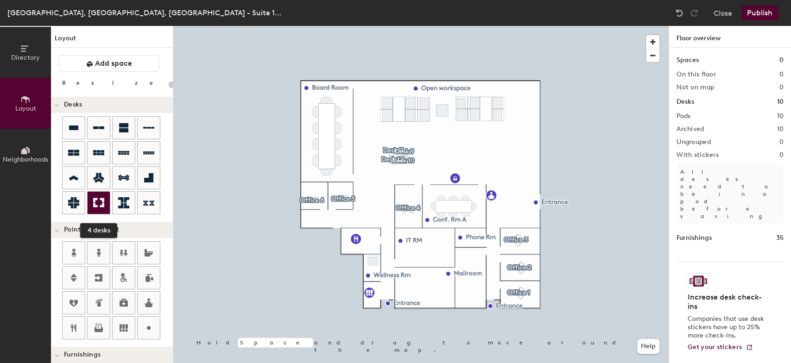
click at [100, 204] on icon at bounding box center [98, 202] width 11 height 11
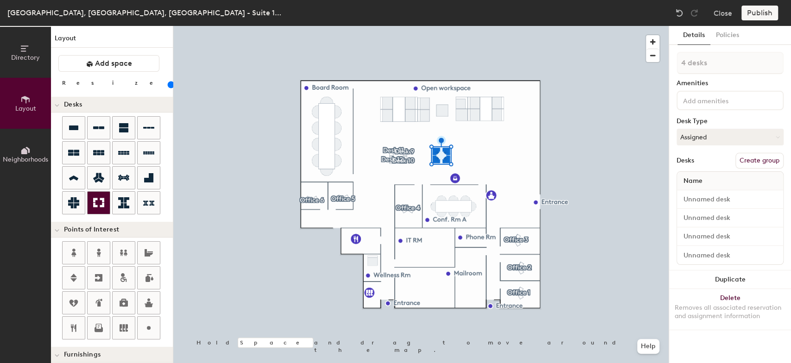
click at [101, 203] on icon at bounding box center [98, 202] width 11 height 11
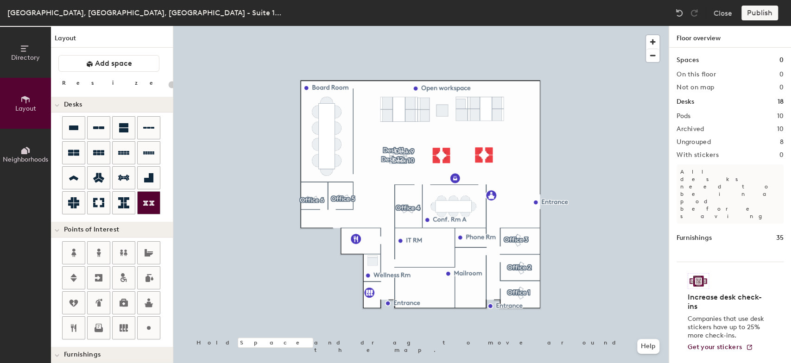
type input "100"
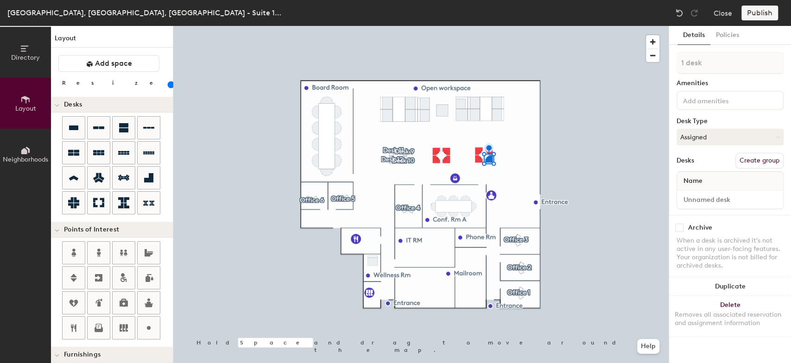
click at [749, 158] on button "Create group" at bounding box center [759, 161] width 48 height 16
click at [719, 197] on input "Desk 1" at bounding box center [730, 199] width 102 height 13
click at [713, 66] on input "Pod 55" at bounding box center [729, 63] width 107 height 22
click at [664, 62] on div "Directory Layout Neighborhoods Layout Add space Resize Desks Points of Interest…" at bounding box center [395, 194] width 791 height 337
type input "Desk 1"
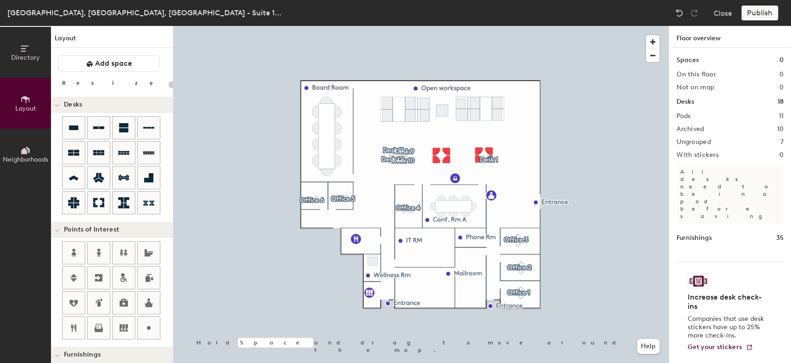
type input "100"
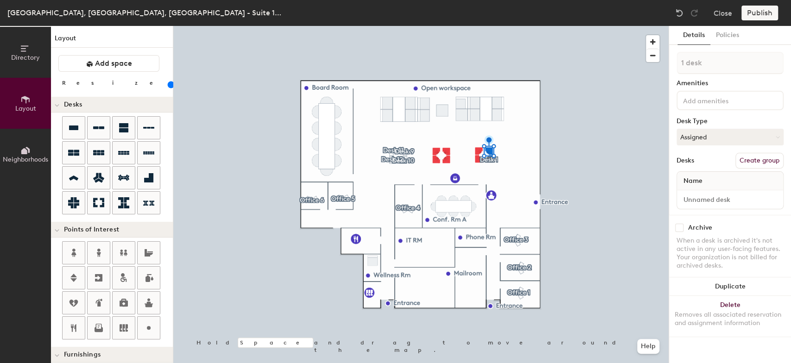
click at [764, 159] on button "Create group" at bounding box center [759, 161] width 48 height 16
drag, startPoint x: 719, startPoint y: 62, endPoint x: 651, endPoint y: 59, distance: 68.2
click at [651, 59] on div "Directory Layout Neighborhoods Layout Add space Resize Desks Points of Interest…" at bounding box center [395, 194] width 791 height 337
type input "P"
type input "Desk 2"
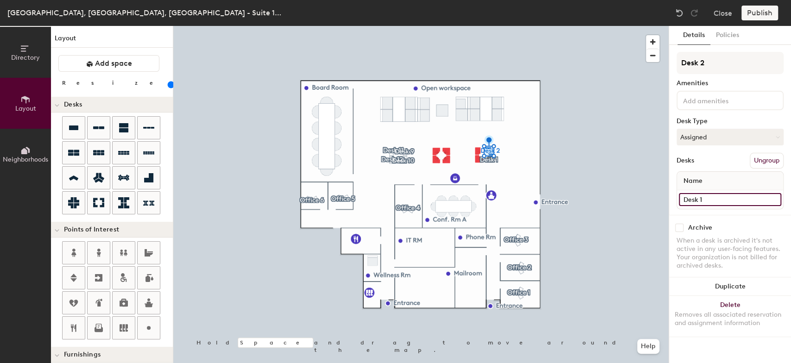
click at [720, 194] on input "Desk 1" at bounding box center [730, 199] width 102 height 13
click at [766, 161] on button "Create group" at bounding box center [759, 161] width 48 height 16
click at [639, 60] on div "Directory Layout Neighborhoods Layout Add space Resize Desks Points of Interest…" at bounding box center [395, 194] width 791 height 337
type input "Desk 3"
click at [743, 197] on input "Desk 1" at bounding box center [730, 199] width 102 height 13
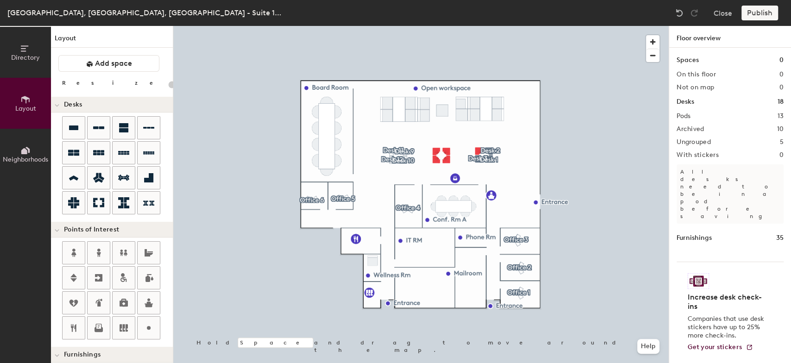
type input "100"
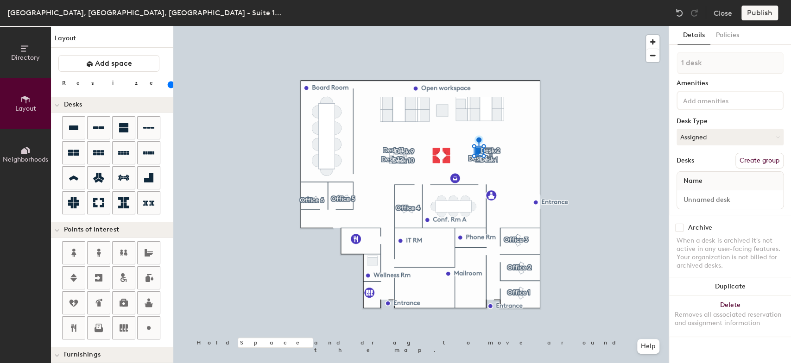
click at [749, 156] on button "Create group" at bounding box center [759, 161] width 48 height 16
click at [643, 59] on div "Directory Layout Neighborhoods Layout Add space Resize Desks Points of Interest…" at bounding box center [395, 194] width 791 height 337
type input "Desk 4"
click at [627, 26] on div at bounding box center [420, 26] width 495 height 0
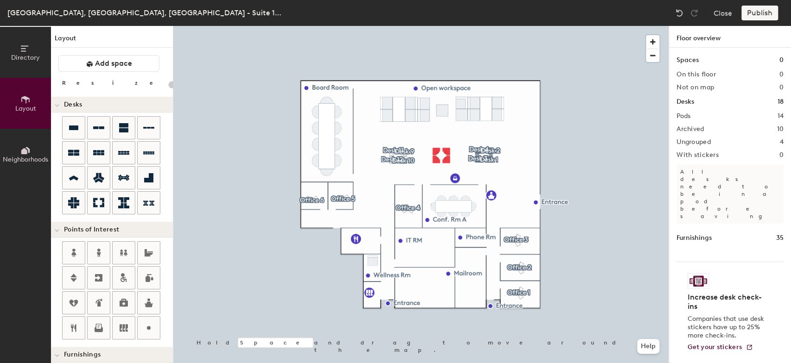
click at [448, 26] on div at bounding box center [420, 26] width 495 height 0
type input "100"
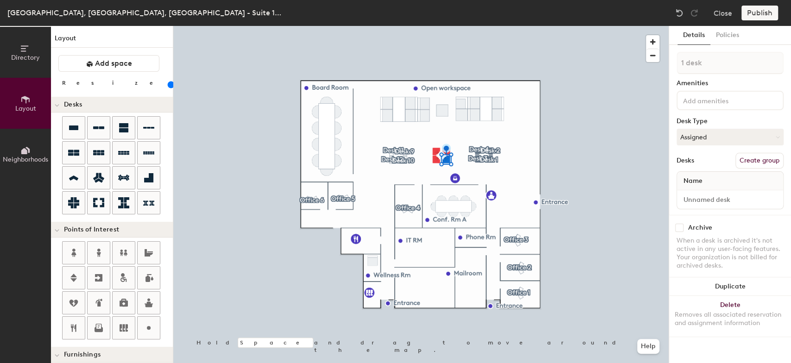
click at [765, 162] on button "Create group" at bounding box center [759, 161] width 48 height 16
click at [733, 69] on input "Pod 59" at bounding box center [729, 63] width 107 height 22
click at [645, 64] on div "Directory Layout Neighborhoods Layout Add space Resize Desks Points of Interest…" at bounding box center [395, 194] width 791 height 337
type input "/"
type input "Desk 6"
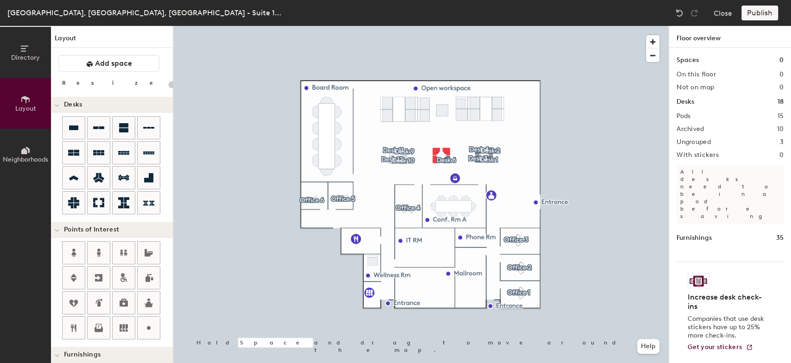
type input "100"
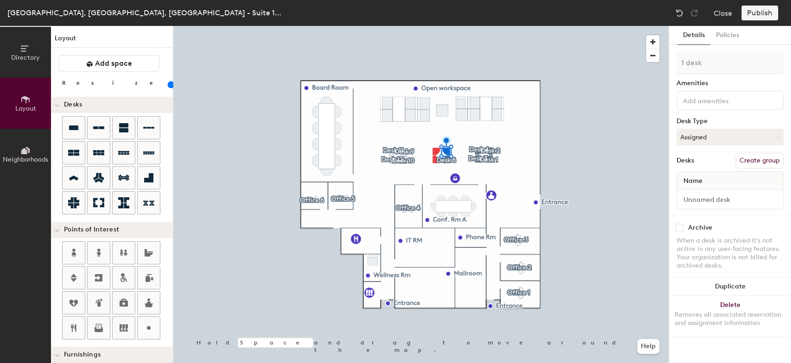
click at [765, 158] on button "Create group" at bounding box center [759, 161] width 48 height 16
click at [660, 62] on div "Directory Layout Neighborhoods Layout Add space Resize Desks Points of Interest…" at bounding box center [395, 194] width 791 height 337
type input "/"
type input "Desk 7"
click at [737, 201] on input "Desk 1" at bounding box center [730, 199] width 102 height 13
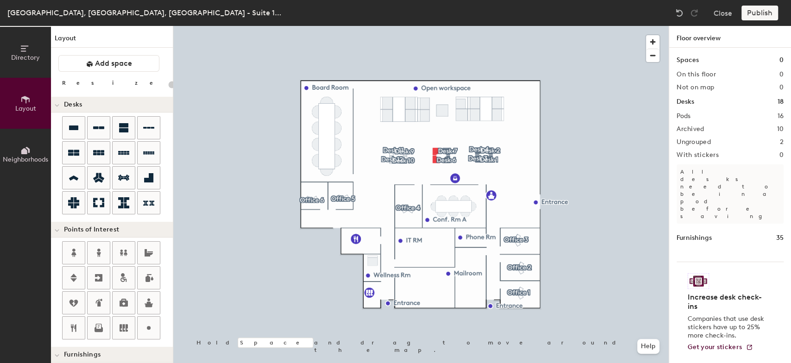
type input "100"
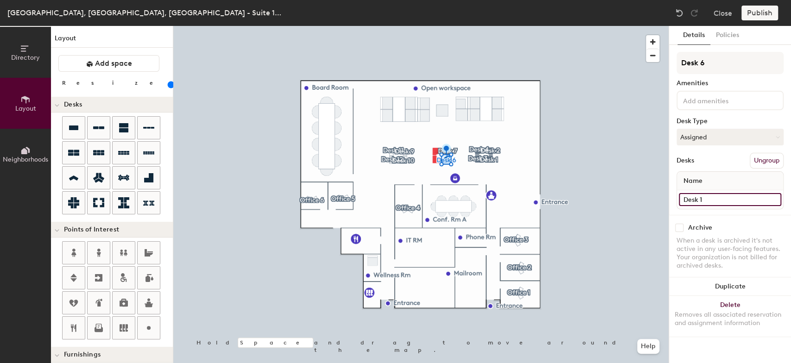
click at [724, 196] on input "Desk 1" at bounding box center [730, 199] width 102 height 13
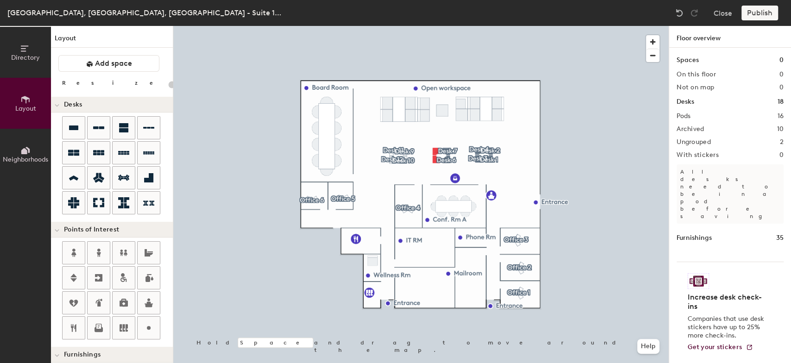
type input "100"
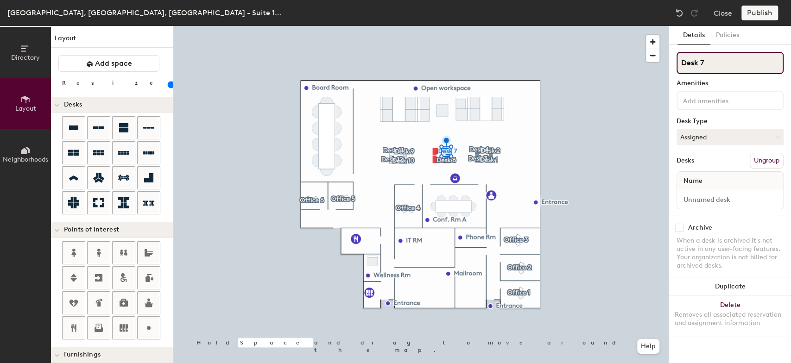
click at [720, 63] on input "Desk 7" at bounding box center [729, 63] width 107 height 22
type input "Desk 5"
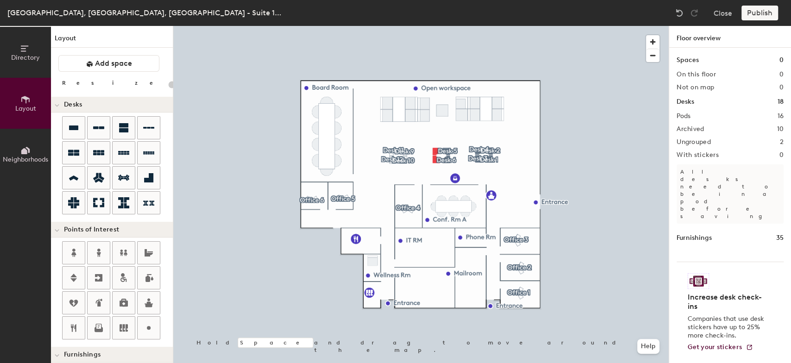
click at [434, 26] on div at bounding box center [420, 26] width 495 height 0
type input "100"
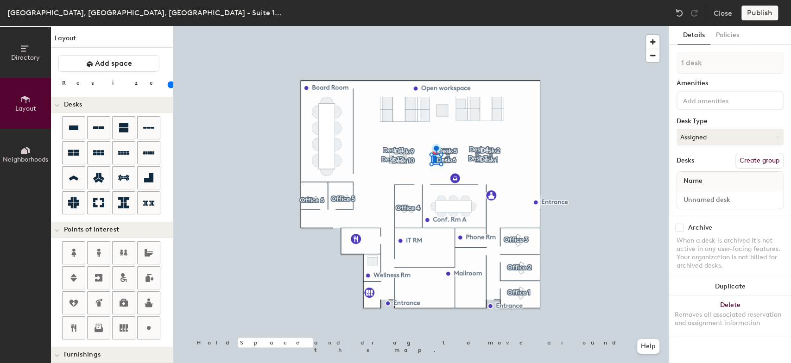
click at [761, 161] on button "Create group" at bounding box center [759, 161] width 48 height 16
click at [642, 61] on div "Directory Layout Neighborhoods Layout Add space Resize Desks Points of Interest…" at bounding box center [395, 194] width 791 height 337
type input "Desk 7"
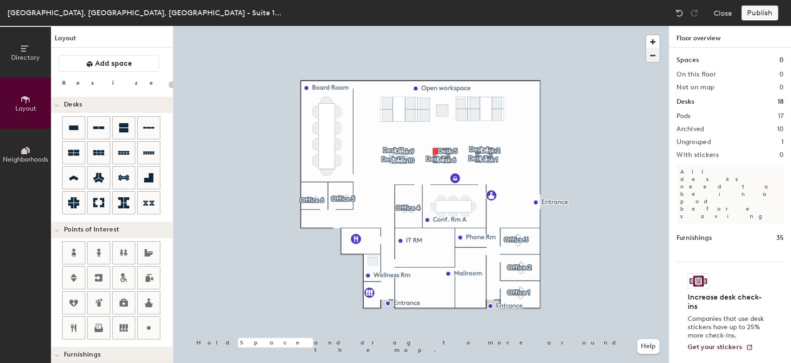
type input "100"
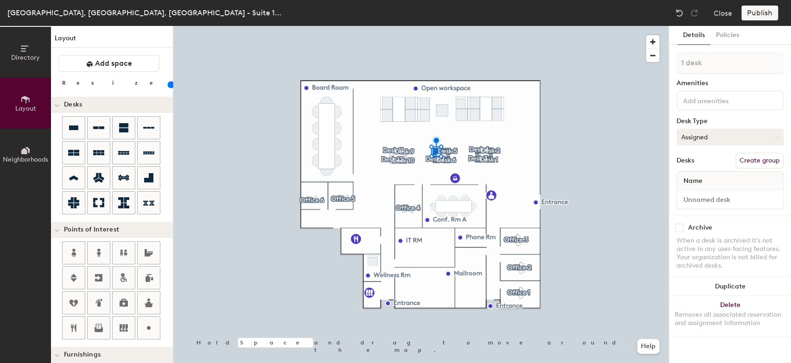
drag, startPoint x: 763, startPoint y: 159, endPoint x: 753, endPoint y: 129, distance: 31.8
click at [763, 159] on button "Create group" at bounding box center [759, 161] width 48 height 16
click at [666, 57] on div "Directory Layout Neighborhoods Layout Add space Resize Desks Points of Interest…" at bounding box center [395, 194] width 791 height 337
type input "Desk 8"
click at [728, 194] on input "Desk 1" at bounding box center [730, 199] width 102 height 13
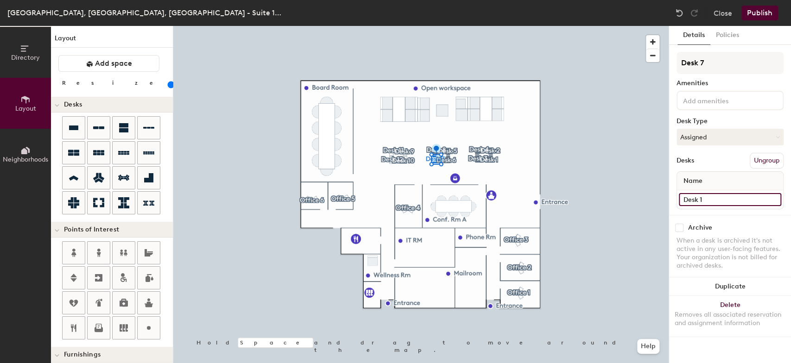
click at [734, 199] on input "Desk 1" at bounding box center [730, 199] width 102 height 13
click at [678, 230] on input "checkbox" at bounding box center [679, 228] width 8 height 8
checkbox input "true"
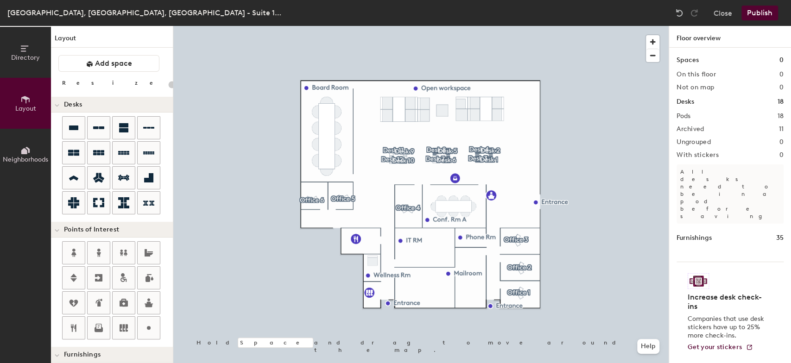
type input "100"
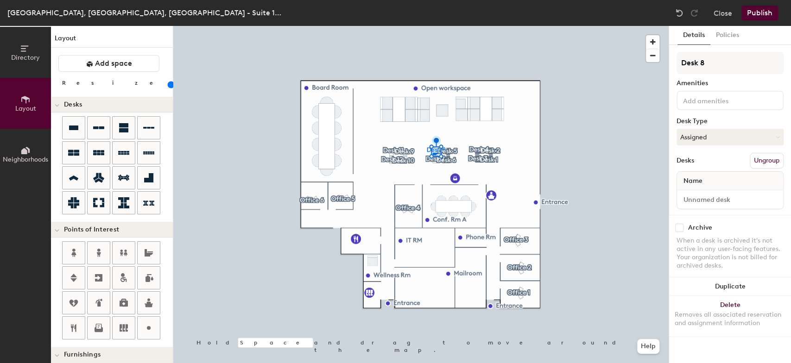
click at [680, 226] on input "checkbox" at bounding box center [679, 228] width 8 height 8
click at [678, 227] on input "checkbox" at bounding box center [679, 228] width 8 height 8
click at [678, 225] on input "checkbox" at bounding box center [679, 228] width 8 height 8
checkbox input "true"
click at [767, 9] on button "Publish" at bounding box center [759, 13] width 37 height 15
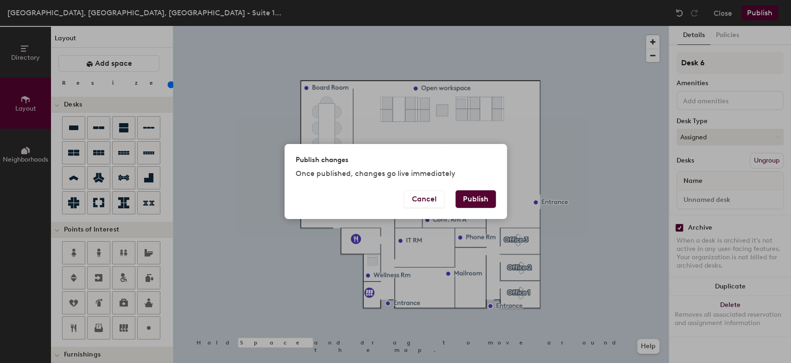
click at [473, 197] on button "Publish" at bounding box center [475, 199] width 40 height 18
type input "20"
